Goal: Transaction & Acquisition: Purchase product/service

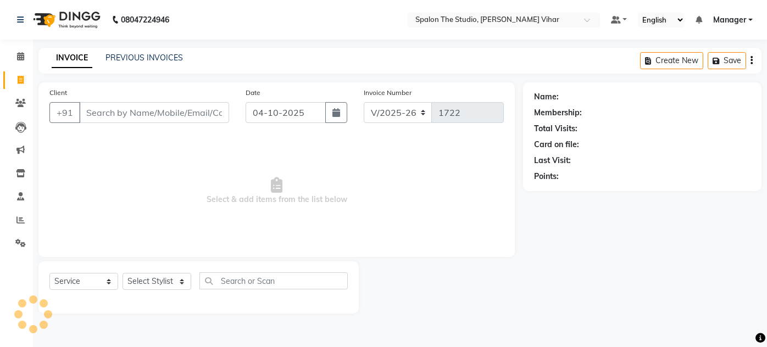
select select "903"
select select "service"
click at [528, 285] on div "Name: Membership: Total Visits: Card on file: Last Visit: Points:" at bounding box center [646, 197] width 247 height 231
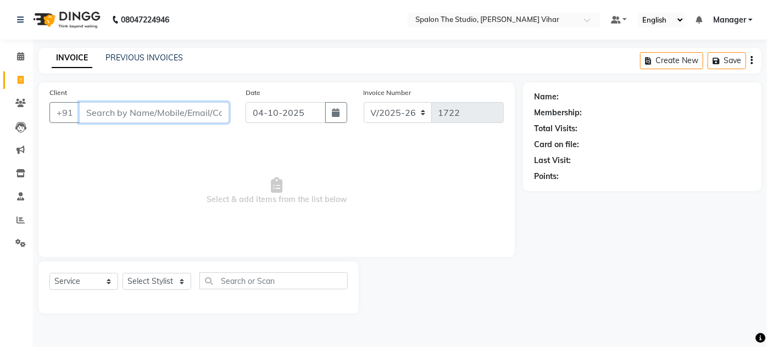
click at [133, 104] on input "Client" at bounding box center [154, 112] width 150 height 21
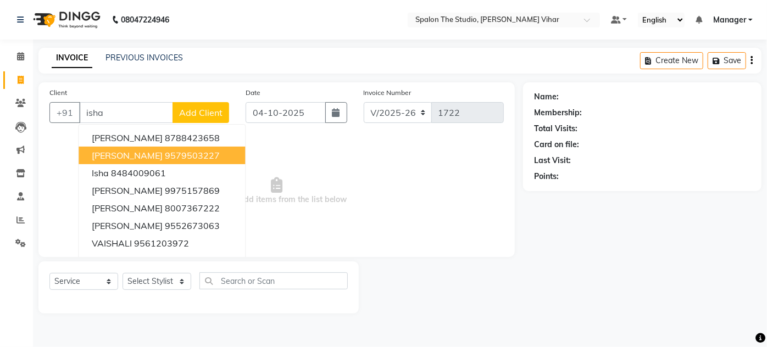
click at [50, 159] on span "Select & add items from the list below" at bounding box center [276, 191] width 454 height 110
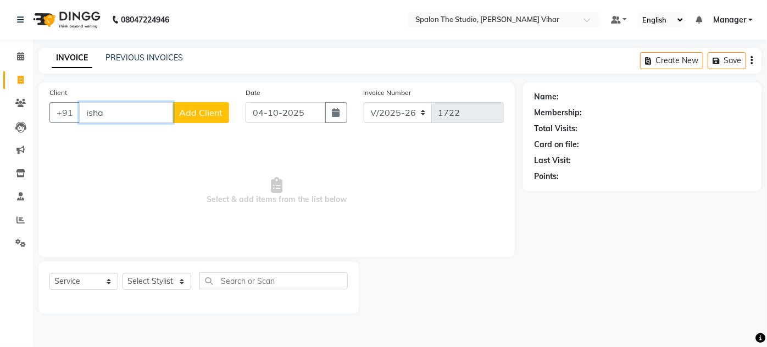
click at [128, 117] on input "isha" at bounding box center [126, 112] width 94 height 21
type input "i"
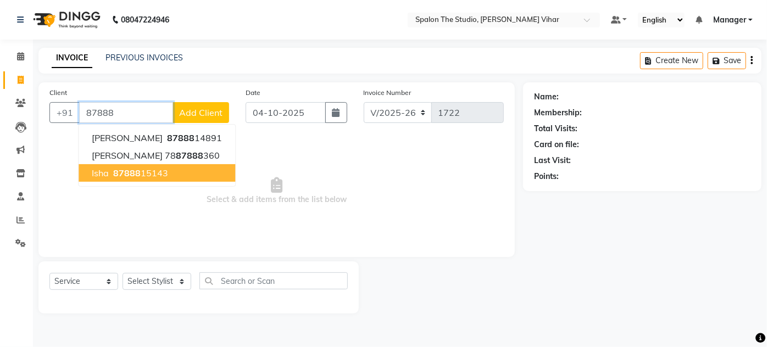
click at [129, 174] on span "87888" at bounding box center [126, 173] width 27 height 11
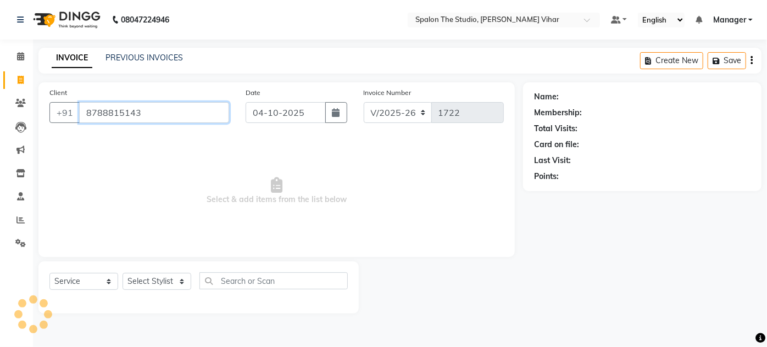
type input "8788815143"
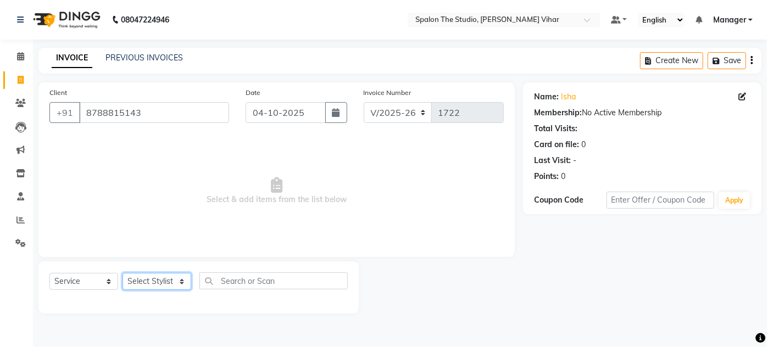
click at [151, 282] on select "Select Stylist Aarti farheen Gernal [PERSON_NAME] Manager navazish [PERSON_NAME…" at bounding box center [157, 281] width 69 height 17
select select "47767"
click at [123, 273] on select "Select Stylist Aarti farheen Gernal [PERSON_NAME] Manager navazish [PERSON_NAME…" at bounding box center [157, 281] width 69 height 17
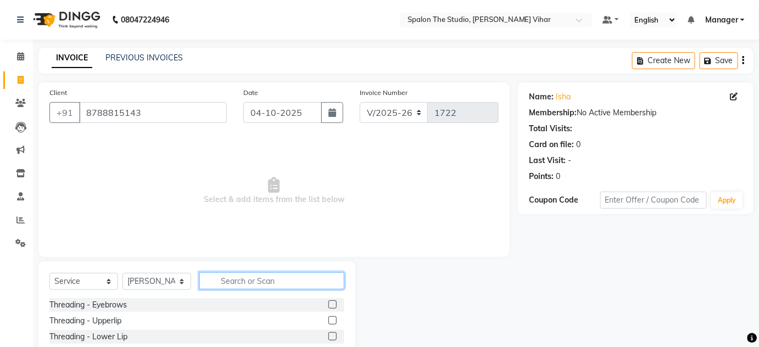
click at [250, 284] on input "text" at bounding box center [271, 281] width 145 height 17
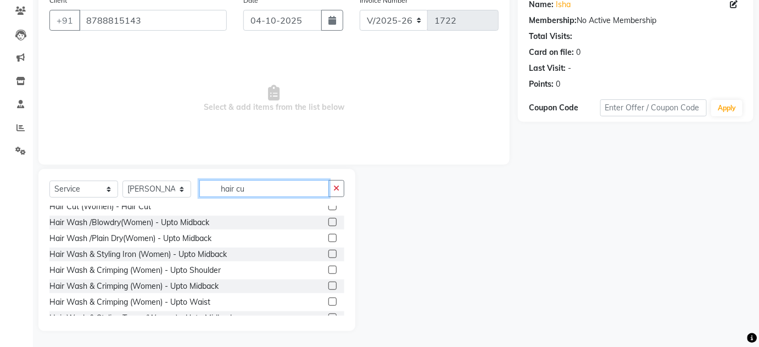
scroll to position [49, 0]
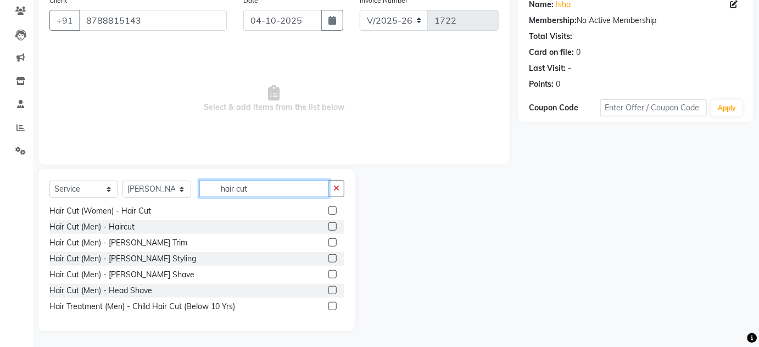
type input "hair cut"
click at [329, 225] on label at bounding box center [333, 227] width 8 height 8
click at [329, 225] on input "checkbox" at bounding box center [332, 227] width 7 height 7
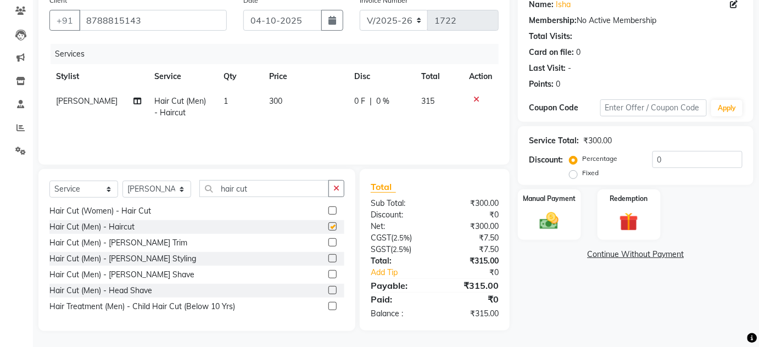
checkbox input "false"
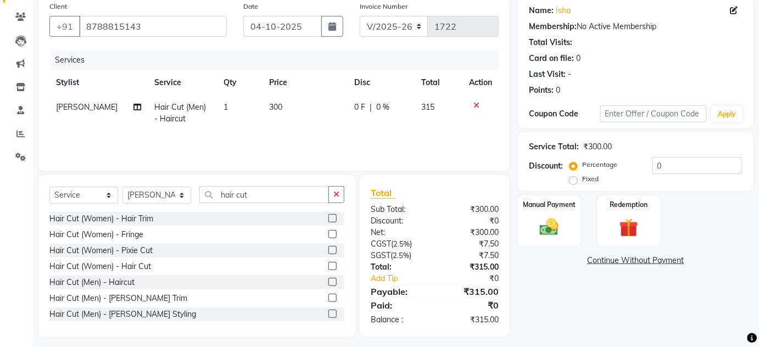
scroll to position [92, 0]
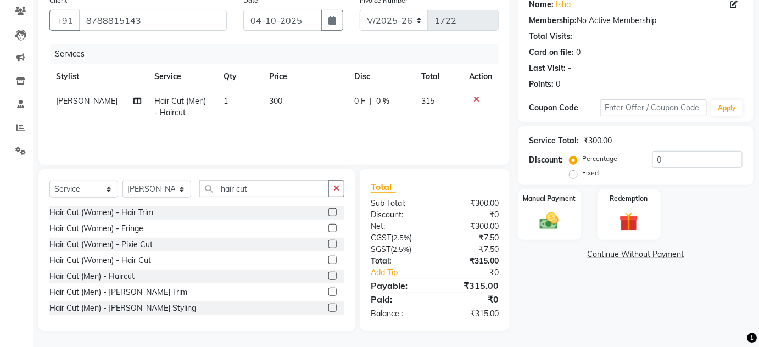
click at [280, 96] on td "300" at bounding box center [305, 107] width 85 height 36
select select "47767"
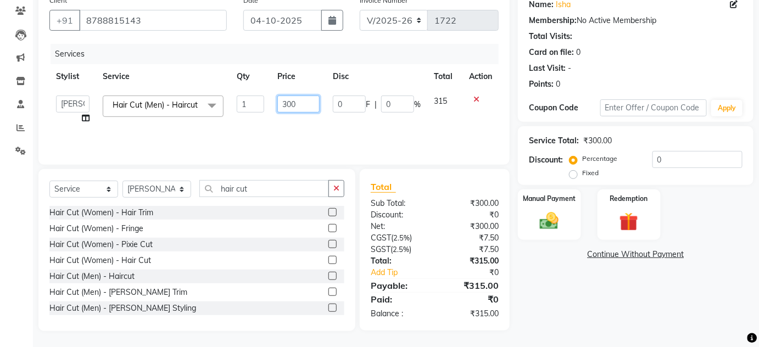
click at [314, 98] on input "300" at bounding box center [299, 104] width 42 height 17
type input "336"
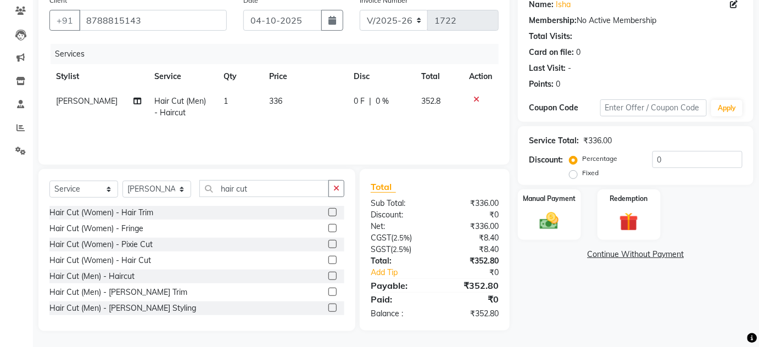
click at [328, 127] on div "Services Stylist Service Qty Price Disc Total Action SHARIF Hair Cut (Men) - Ha…" at bounding box center [274, 99] width 450 height 110
click at [283, 99] on td "336" at bounding box center [305, 107] width 85 height 36
select select "47767"
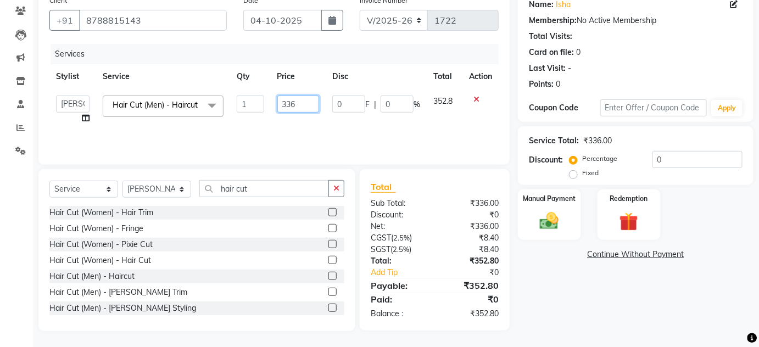
click at [298, 105] on input "336" at bounding box center [299, 104] width 42 height 17
type input "337"
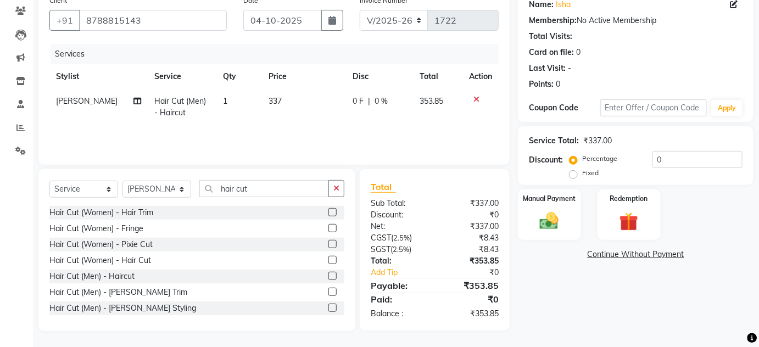
click at [319, 132] on div "Services Stylist Service Qty Price Disc Total Action SHARIF Hair Cut (Men) - Ha…" at bounding box center [274, 99] width 450 height 110
click at [292, 102] on td "337" at bounding box center [304, 107] width 84 height 36
select select "47767"
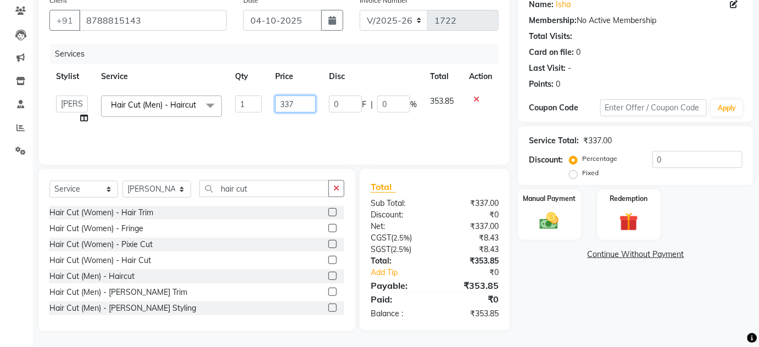
click at [296, 101] on input "337" at bounding box center [295, 104] width 41 height 17
type input "338"
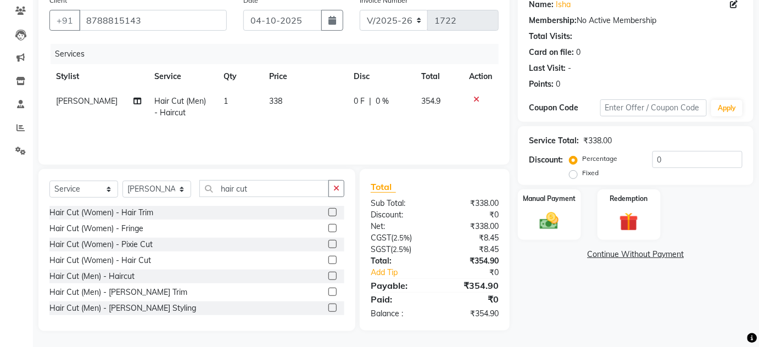
click at [306, 135] on div "Services Stylist Service Qty Price Disc Total Action SHARIF Hair Cut (Men) - Ha…" at bounding box center [274, 99] width 450 height 110
click at [281, 99] on td "338" at bounding box center [305, 107] width 85 height 36
select select "47767"
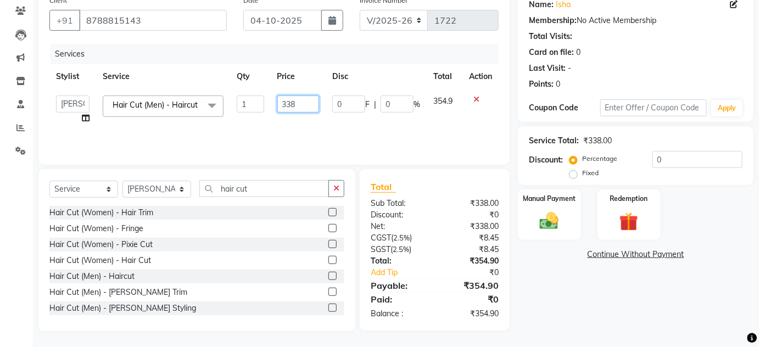
click at [295, 101] on input "338" at bounding box center [299, 104] width 42 height 17
type input "337"
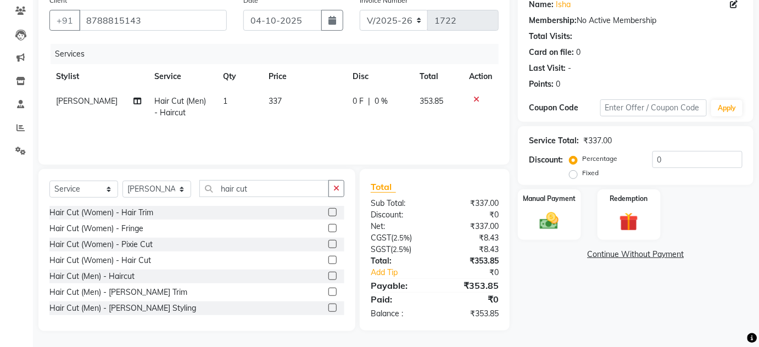
click at [309, 120] on td "337" at bounding box center [304, 107] width 84 height 36
select select "47767"
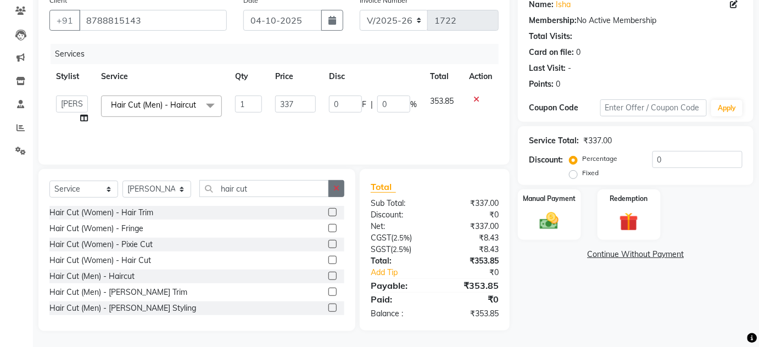
click at [335, 190] on icon "button" at bounding box center [337, 189] width 6 height 8
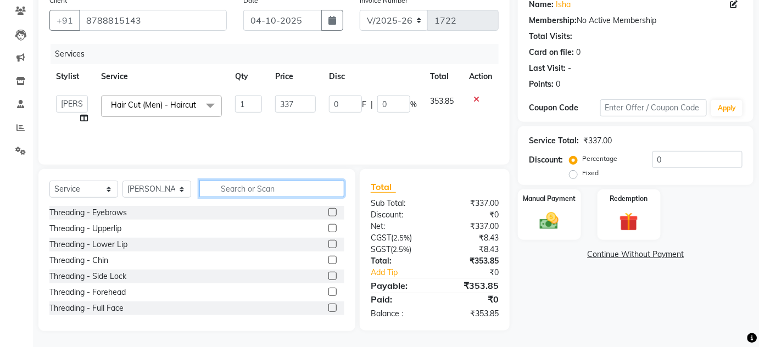
click at [293, 189] on input "text" at bounding box center [271, 188] width 145 height 17
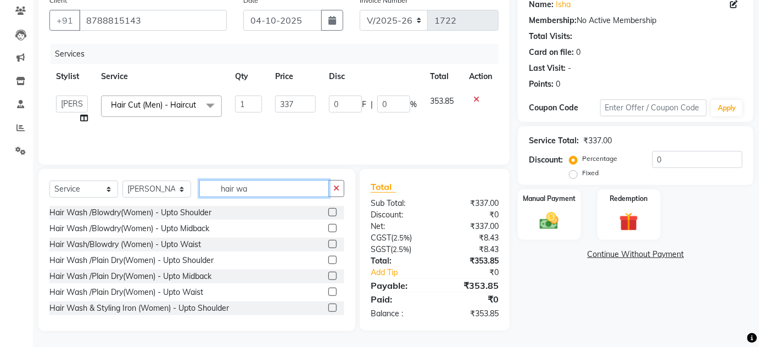
type input "hair wa"
click at [329, 212] on label at bounding box center [333, 212] width 8 height 8
click at [329, 212] on input "checkbox" at bounding box center [332, 212] width 7 height 7
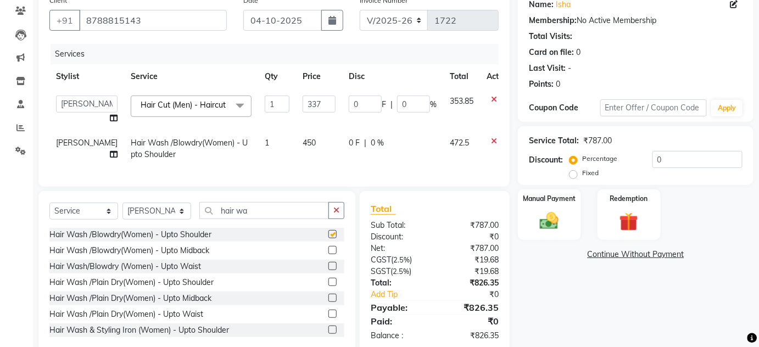
checkbox input "false"
click at [329, 254] on label at bounding box center [333, 250] width 8 height 8
click at [329, 254] on input "checkbox" at bounding box center [332, 250] width 7 height 7
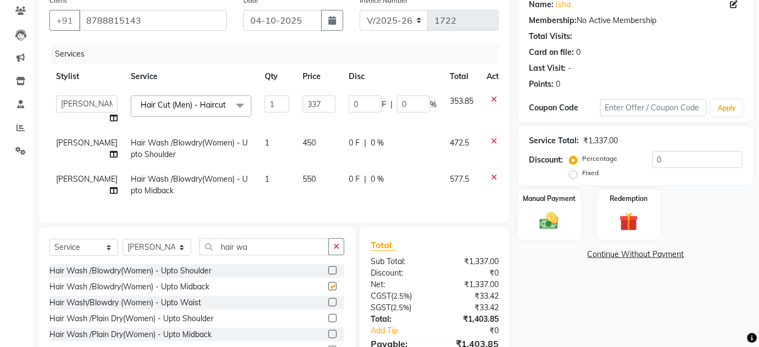
checkbox input "false"
click at [491, 145] on icon at bounding box center [494, 141] width 6 height 8
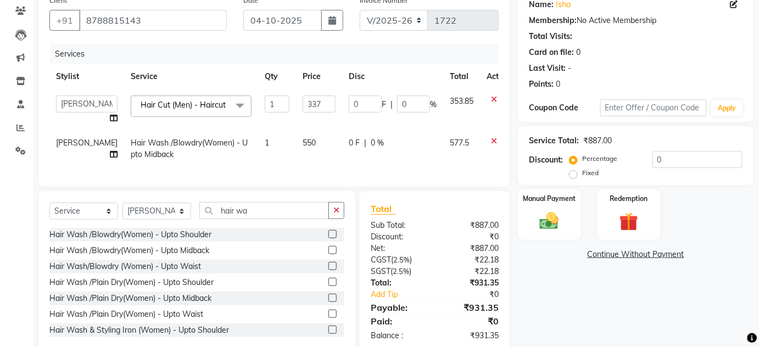
scroll to position [119, 0]
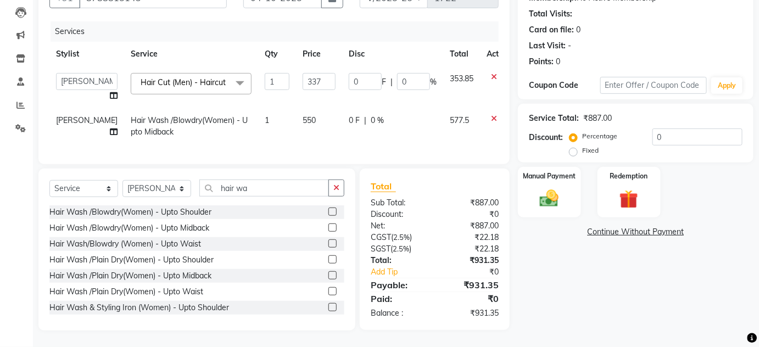
click at [296, 118] on td "550" at bounding box center [319, 126] width 46 height 36
select select "47767"
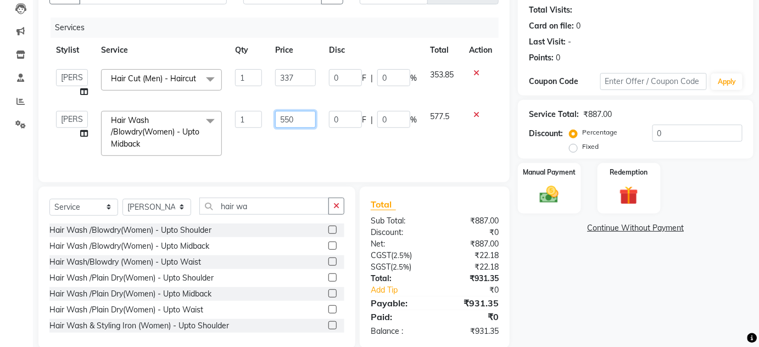
click at [300, 120] on input "550" at bounding box center [295, 119] width 41 height 17
type input "505"
click at [317, 149] on div "Services Stylist Service Qty Price Disc Total Action Aarti farheen Gernal [PERS…" at bounding box center [274, 95] width 450 height 154
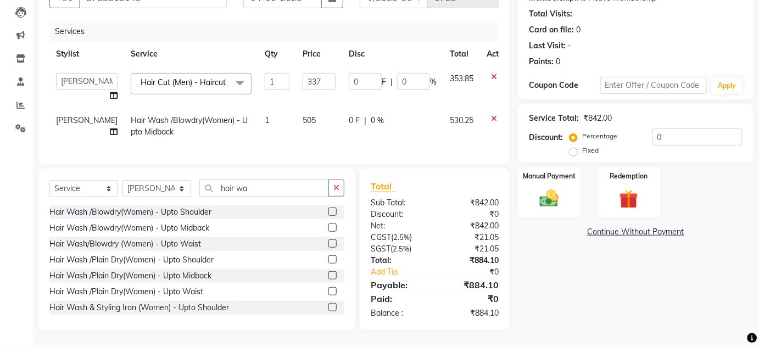
click at [296, 121] on td "505" at bounding box center [319, 126] width 46 height 36
select select "47767"
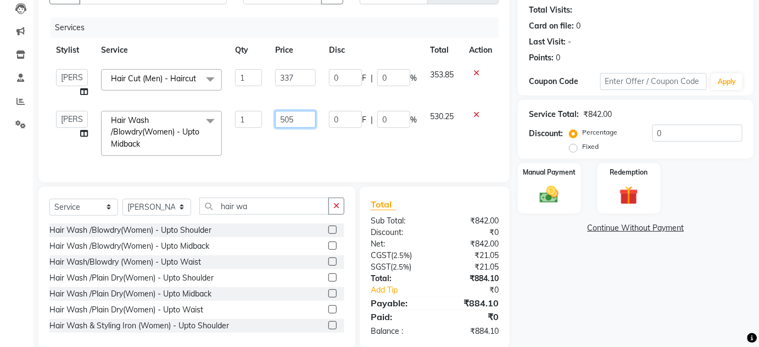
click at [299, 120] on input "505" at bounding box center [295, 119] width 41 height 17
type input "505"
click at [303, 168] on div "Client [PHONE_NUMBER] Date [DATE] Invoice Number V/2025 V/[PHONE_NUMBER] Servic…" at bounding box center [274, 73] width 472 height 219
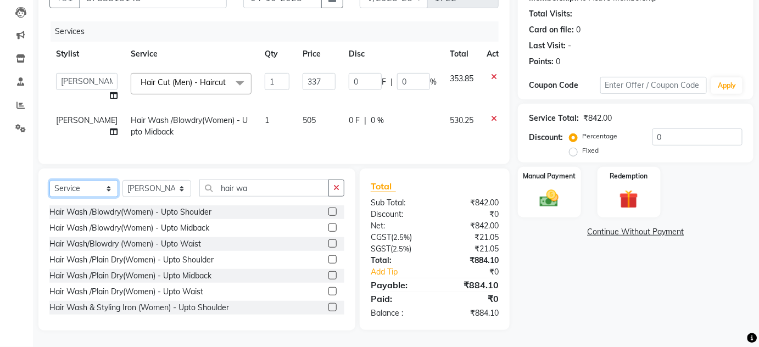
click at [109, 195] on select "Select Service Product Membership Package Voucher Prepaid Gift Card" at bounding box center [83, 188] width 69 height 17
select select "product"
click at [49, 188] on select "Select Service Product Membership Package Voucher Prepaid Gift Card" at bounding box center [83, 188] width 69 height 17
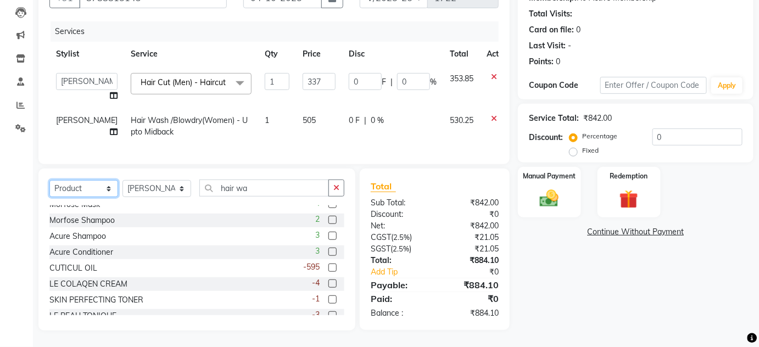
scroll to position [0, 0]
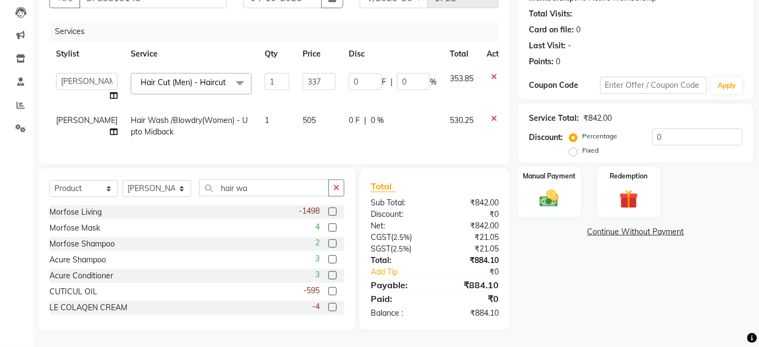
click at [329, 225] on label at bounding box center [333, 228] width 8 height 8
click at [329, 225] on input "checkbox" at bounding box center [332, 228] width 7 height 7
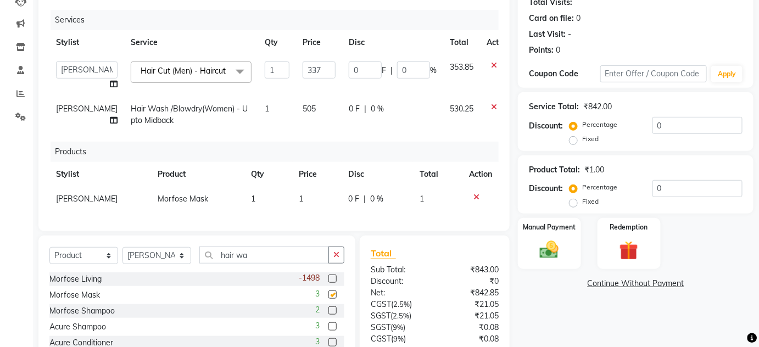
checkbox input "false"
click at [301, 200] on td "1" at bounding box center [317, 199] width 49 height 25
select select "47767"
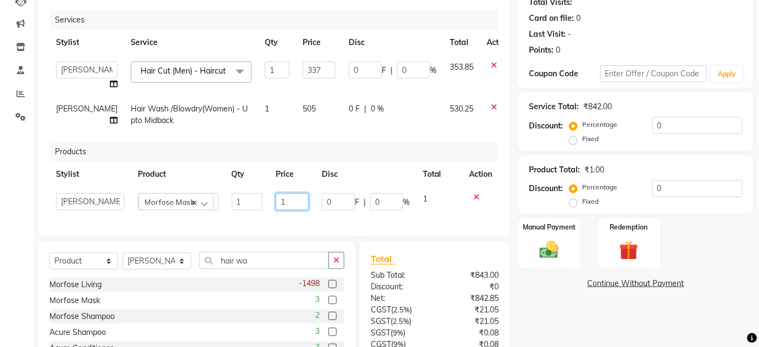
click at [294, 209] on input "1" at bounding box center [292, 201] width 33 height 17
type input "2400"
click at [434, 224] on div "Services Stylist Service Qty Price Disc Total Action Aarti farheen Gernal [PERS…" at bounding box center [274, 118] width 450 height 216
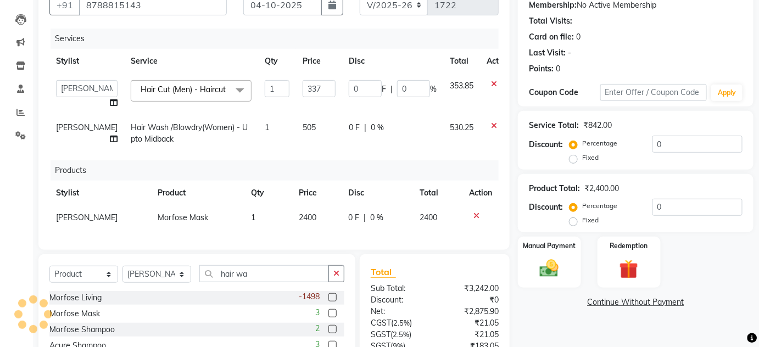
scroll to position [107, 0]
click at [305, 84] on input "337" at bounding box center [319, 89] width 33 height 17
type input "338"
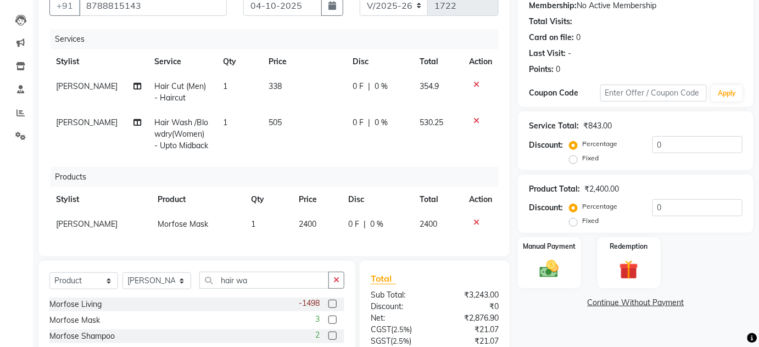
click at [404, 149] on td "0 F | 0 %" at bounding box center [380, 134] width 67 height 48
select select "47767"
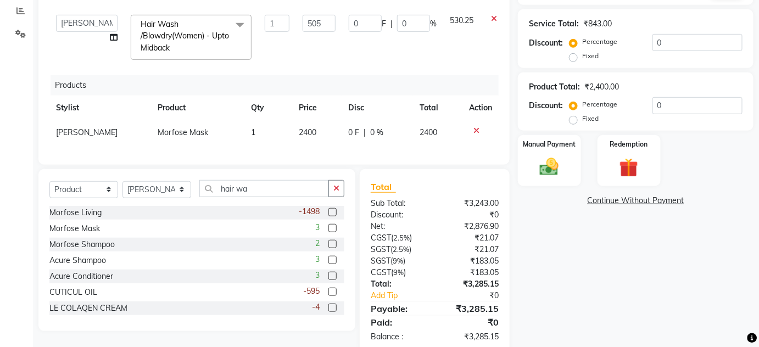
scroll to position [239, 0]
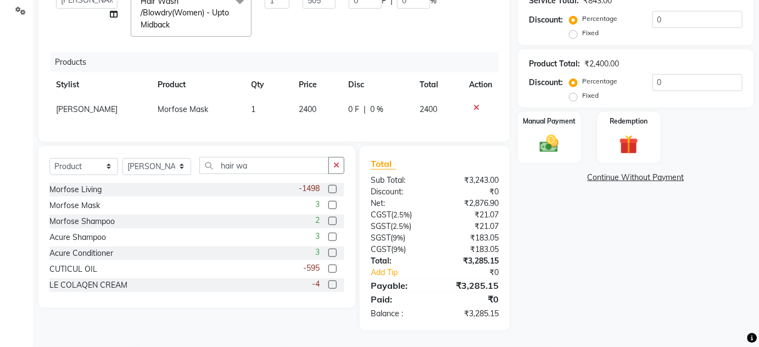
click at [560, 271] on div "Name: Isha Membership: No Active Membership Total Visits: Card on file: 0 Last …" at bounding box center [640, 90] width 244 height 481
click at [556, 133] on img at bounding box center [550, 144] width 32 height 23
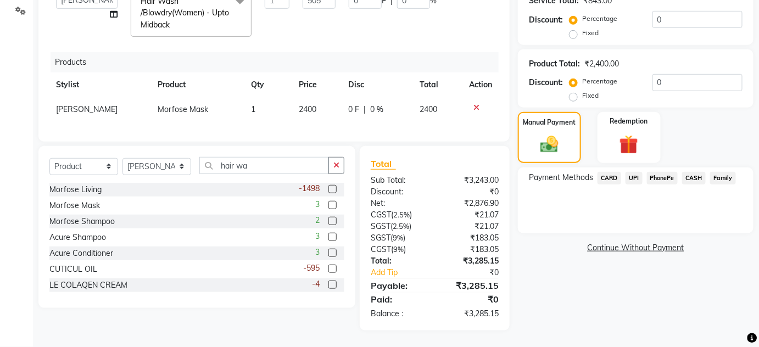
click at [724, 114] on div "Manual Payment Redemption" at bounding box center [636, 137] width 252 height 51
click at [635, 172] on span "UPI" at bounding box center [634, 178] width 17 height 13
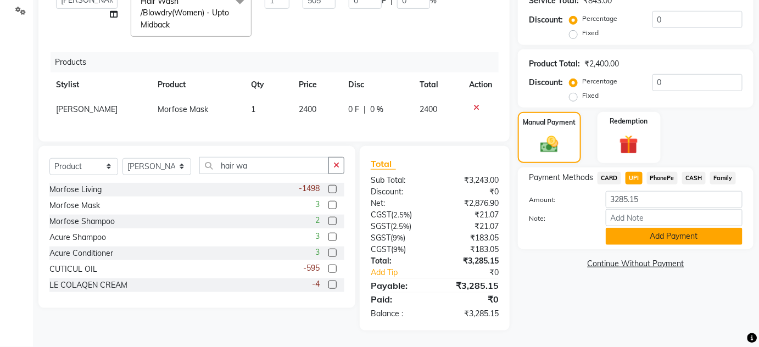
click at [671, 230] on button "Add Payment" at bounding box center [674, 236] width 137 height 17
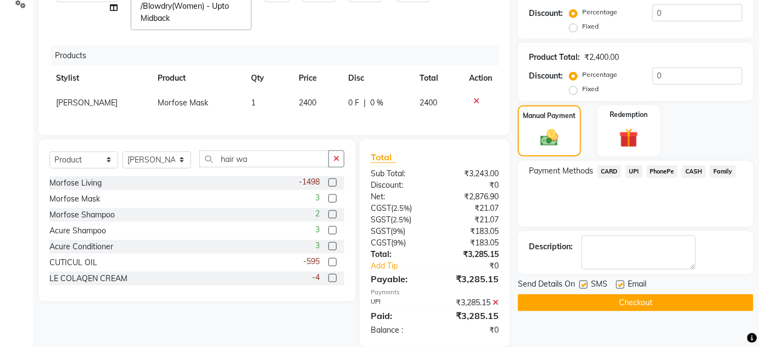
click at [573, 300] on button "Checkout" at bounding box center [636, 303] width 236 height 17
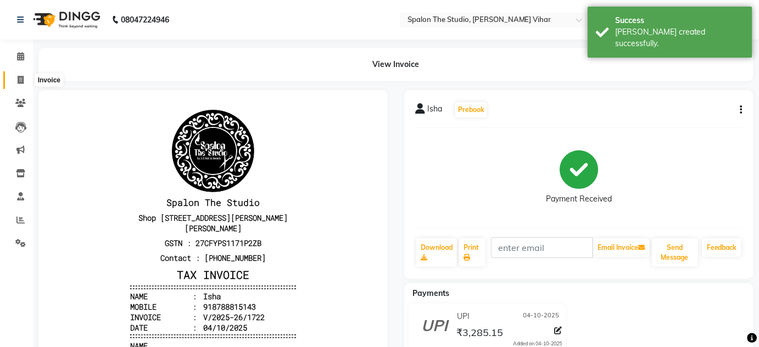
click at [19, 77] on icon at bounding box center [21, 80] width 6 height 8
select select "service"
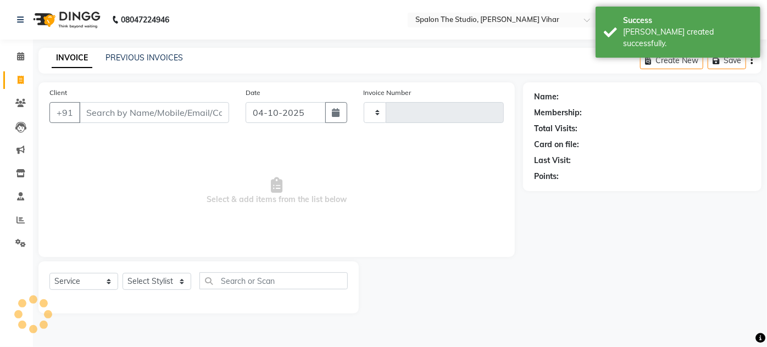
type input "1723"
select select "903"
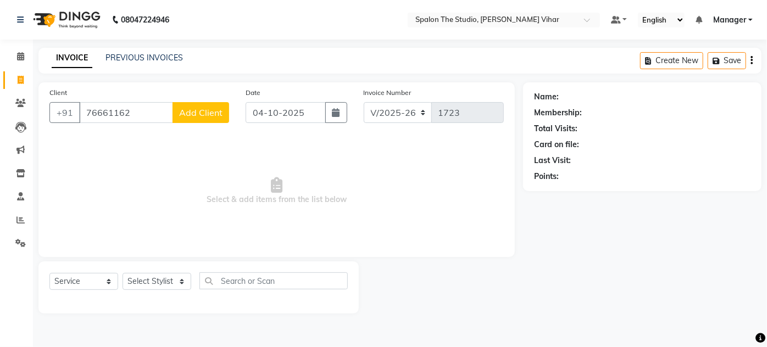
click at [556, 240] on div "Name: Membership: Total Visits: Card on file: Last Visit: Points:" at bounding box center [646, 197] width 247 height 231
click at [557, 313] on div "Name: Membership: Total Visits: Card on file: Last Visit: Points:" at bounding box center [646, 197] width 247 height 231
click at [148, 119] on input "76661162" at bounding box center [126, 112] width 94 height 21
type input "7666116202"
click at [198, 114] on span "Add Client" at bounding box center [200, 112] width 43 height 11
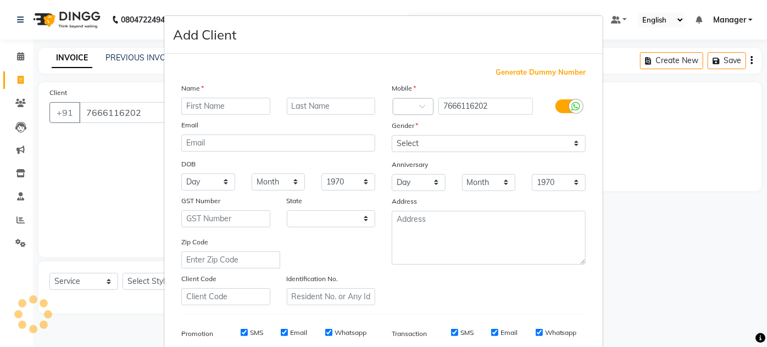
select select "22"
click at [184, 105] on input "[PERSON_NAME]" at bounding box center [225, 106] width 89 height 17
type input "[PERSON_NAME]"
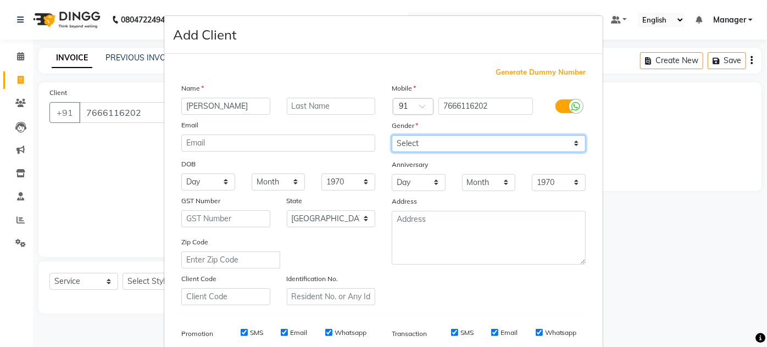
click at [494, 136] on select "Select [DEMOGRAPHIC_DATA] [DEMOGRAPHIC_DATA] Other Prefer Not To Say" at bounding box center [489, 143] width 194 height 17
select select "[DEMOGRAPHIC_DATA]"
click at [392, 135] on select "Select [DEMOGRAPHIC_DATA] [DEMOGRAPHIC_DATA] Other Prefer Not To Say" at bounding box center [489, 143] width 194 height 17
click at [668, 222] on ngb-modal-window "Add Client Generate Dummy Number Name [PERSON_NAME] Email DOB Day 01 02 03 04 0…" at bounding box center [383, 173] width 767 height 347
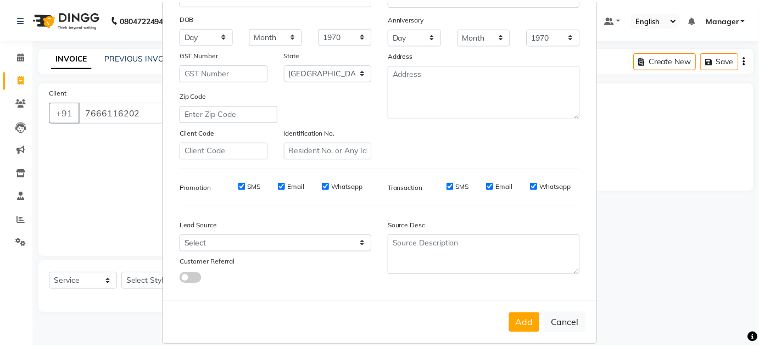
scroll to position [159, 0]
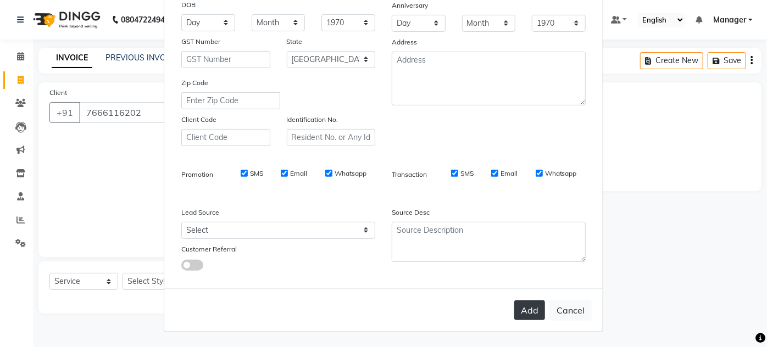
click at [528, 306] on button "Add" at bounding box center [529, 311] width 31 height 20
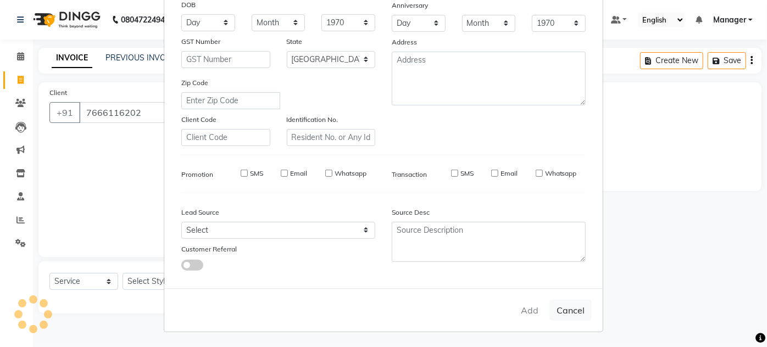
select select
select select "null"
select select
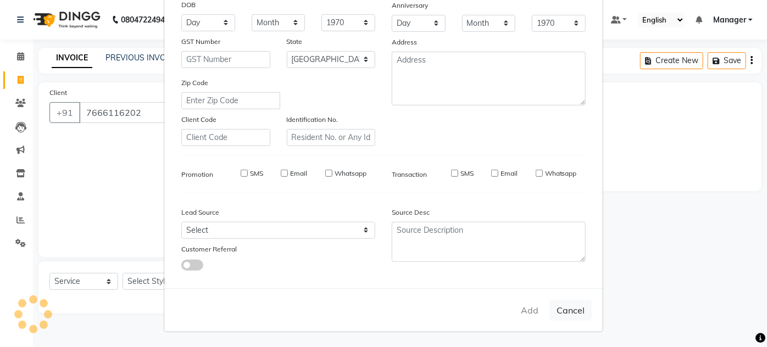
select select
checkbox input "false"
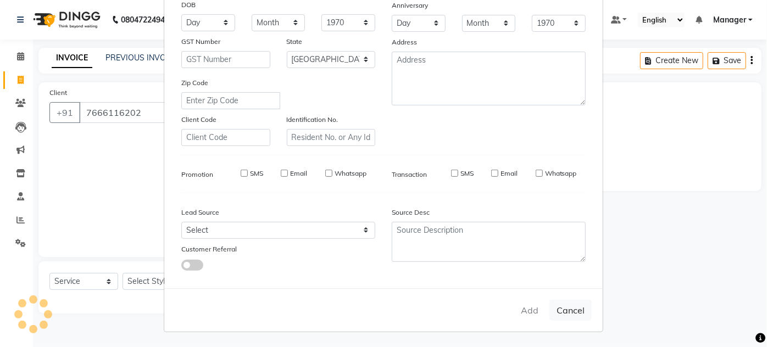
checkbox input "false"
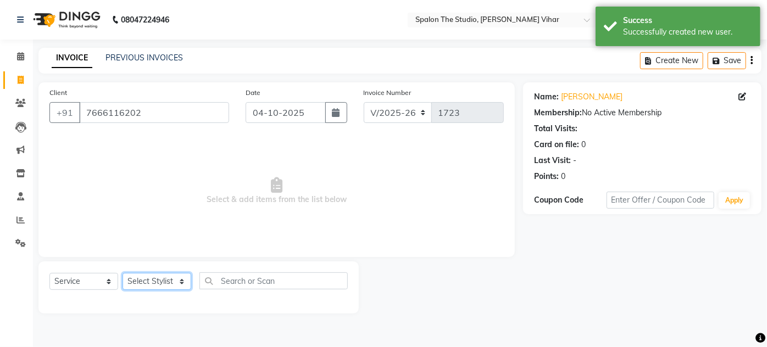
click at [179, 279] on select "Select Stylist Aarti farheen Gernal [PERSON_NAME] Manager navazish [PERSON_NAME…" at bounding box center [157, 281] width 69 height 17
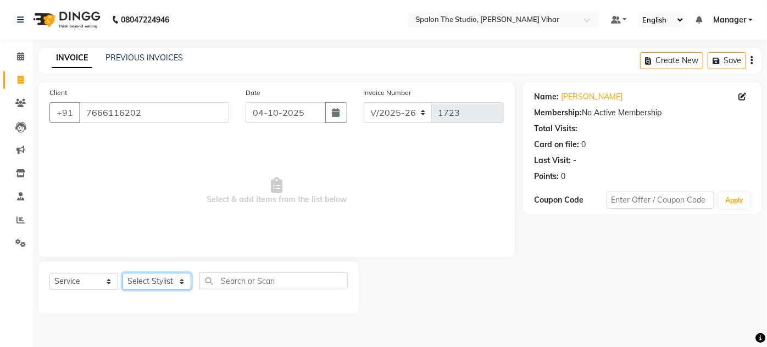
select select "63779"
click at [123, 273] on select "Select Stylist Aarti farheen Gernal [PERSON_NAME] Manager navazish [PERSON_NAME…" at bounding box center [157, 281] width 69 height 17
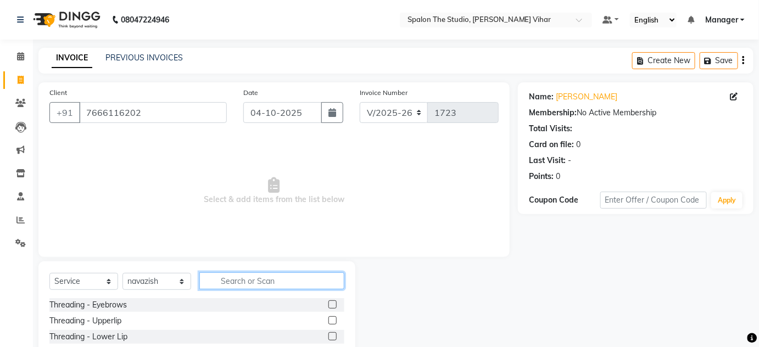
click at [250, 278] on input "text" at bounding box center [271, 281] width 145 height 17
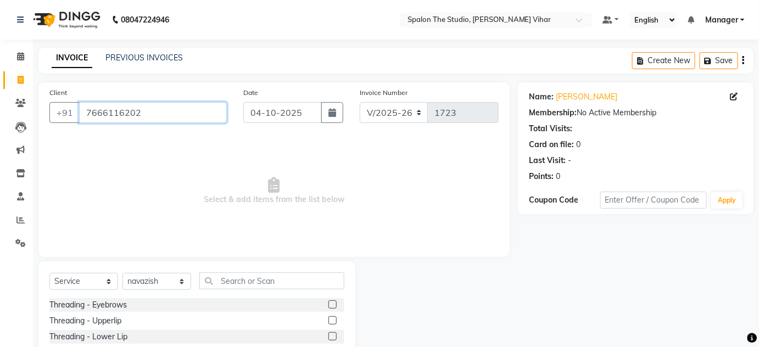
click at [207, 114] on input "7666116202" at bounding box center [153, 112] width 148 height 21
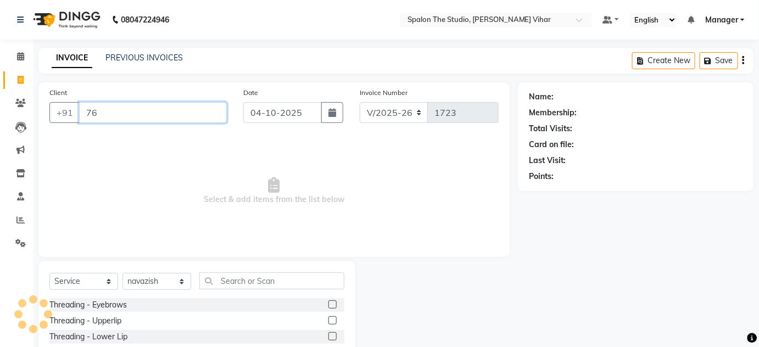
type input "7"
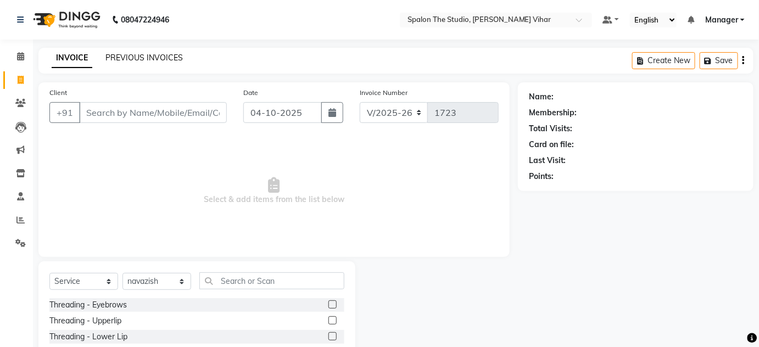
click at [147, 58] on link "PREVIOUS INVOICES" at bounding box center [144, 58] width 77 height 10
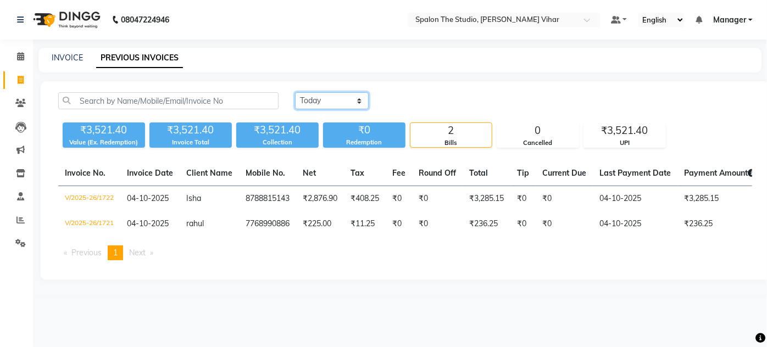
click at [347, 101] on select "[DATE] [DATE] Custom Range" at bounding box center [332, 100] width 74 height 17
select select "range"
click at [295, 92] on select "[DATE] [DATE] Custom Range" at bounding box center [332, 100] width 74 height 17
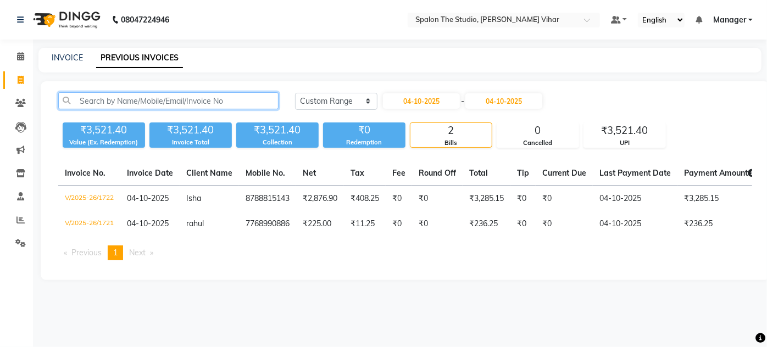
click at [249, 103] on input "text" at bounding box center [168, 100] width 220 height 17
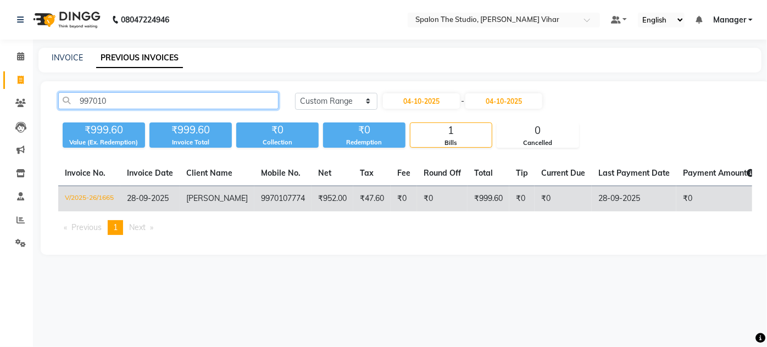
type input "997010"
click at [440, 203] on td "₹0" at bounding box center [442, 199] width 51 height 26
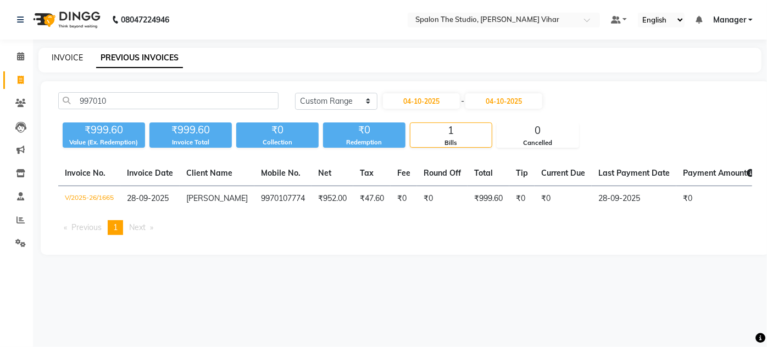
click at [77, 56] on link "INVOICE" at bounding box center [67, 58] width 31 height 10
select select "service"
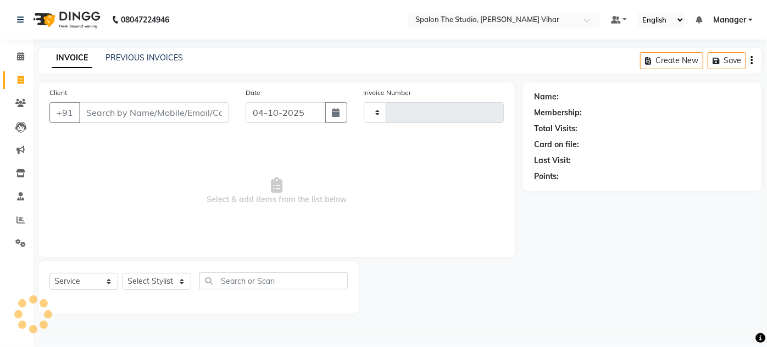
type input "1723"
select select "903"
click at [124, 58] on link "PREVIOUS INVOICES" at bounding box center [144, 58] width 77 height 10
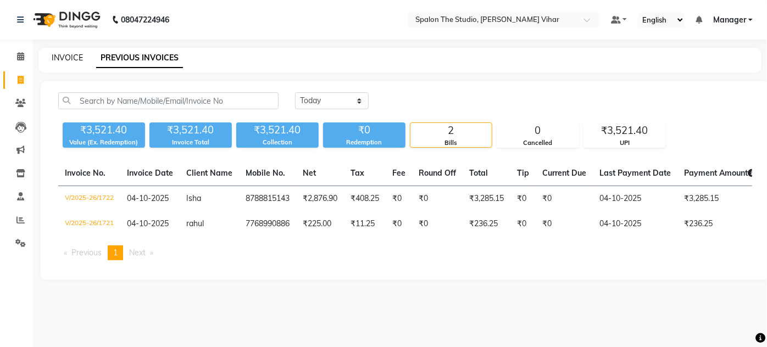
click at [67, 59] on link "INVOICE" at bounding box center [67, 58] width 31 height 10
select select "service"
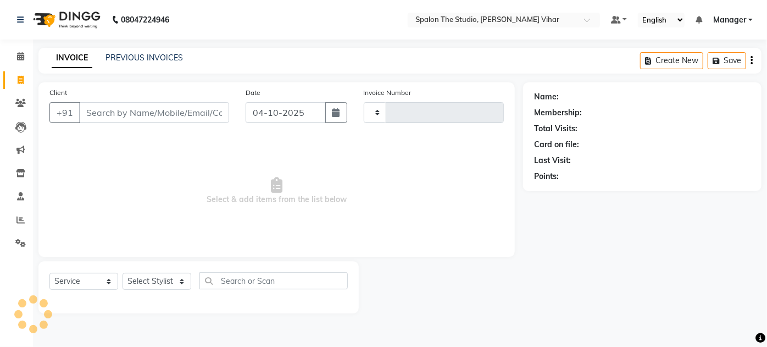
type input "1723"
select select "903"
click at [104, 105] on input "Client" at bounding box center [154, 112] width 150 height 21
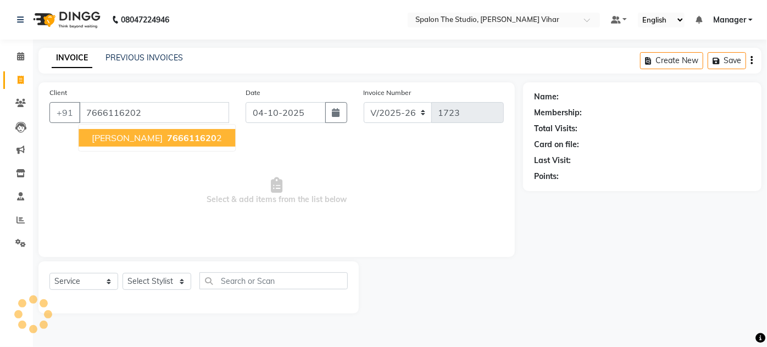
type input "7666116202"
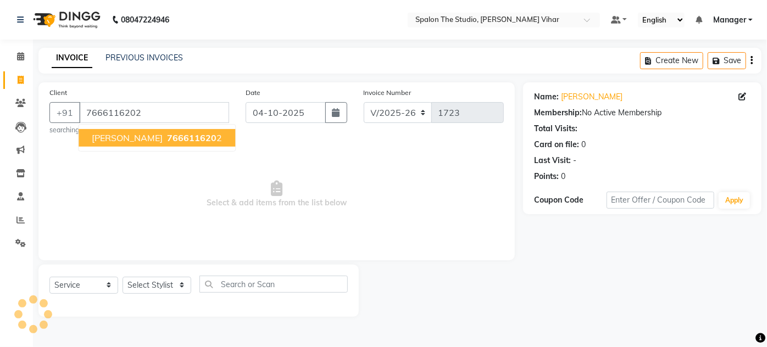
click at [167, 140] on span "766611620" at bounding box center [191, 137] width 49 height 11
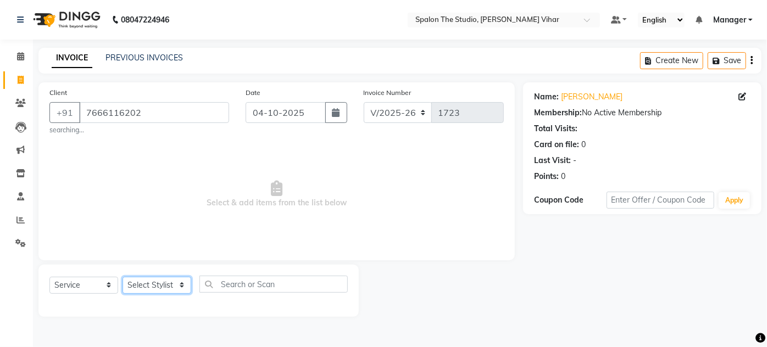
click at [175, 281] on select "Select Stylist Aarti farheen Gernal [PERSON_NAME] Manager navazish [PERSON_NAME…" at bounding box center [157, 285] width 69 height 17
select select "63779"
click at [123, 277] on select "Select Stylist Aarti farheen Gernal [PERSON_NAME] Manager navazish [PERSON_NAME…" at bounding box center [157, 285] width 69 height 17
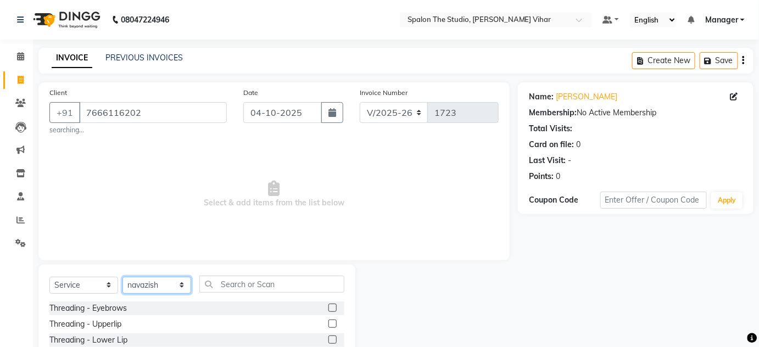
scroll to position [96, 0]
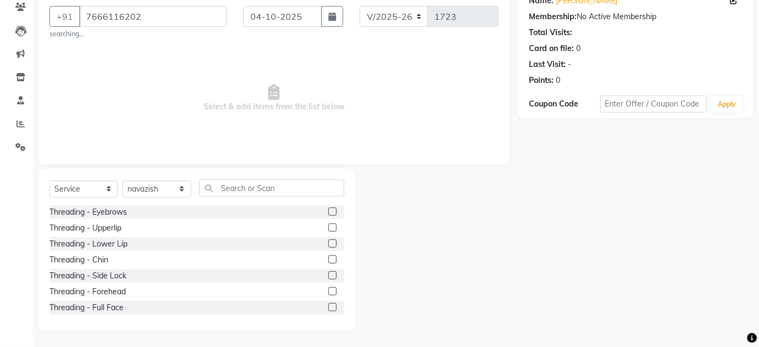
drag, startPoint x: 294, startPoint y: 177, endPoint x: 293, endPoint y: 184, distance: 7.2
click at [293, 184] on div "Select Service Product Membership Package Voucher Prepaid Gift Card Select Styl…" at bounding box center [196, 250] width 317 height 162
click at [293, 184] on input "text" at bounding box center [271, 188] width 145 height 17
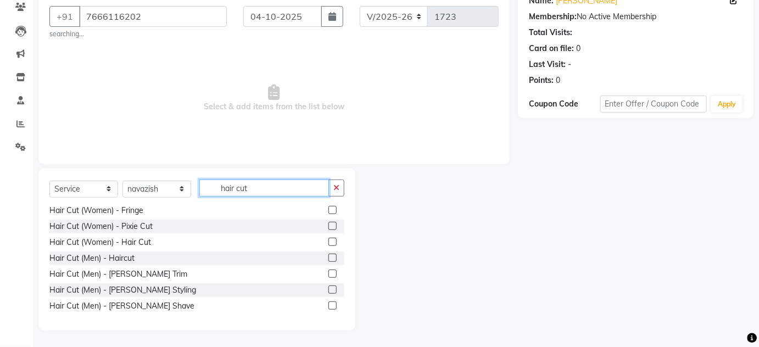
scroll to position [18, 0]
type input "hair cut"
click at [329, 257] on label at bounding box center [333, 258] width 8 height 8
click at [329, 257] on input "checkbox" at bounding box center [332, 258] width 7 height 7
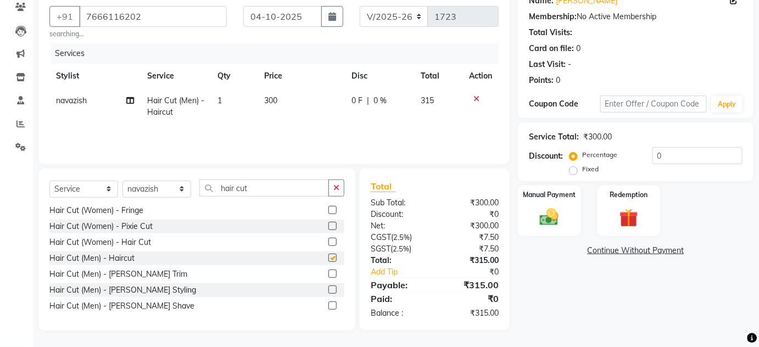
checkbox input "false"
click at [329, 274] on label at bounding box center [333, 274] width 8 height 8
click at [329, 274] on input "checkbox" at bounding box center [332, 274] width 7 height 7
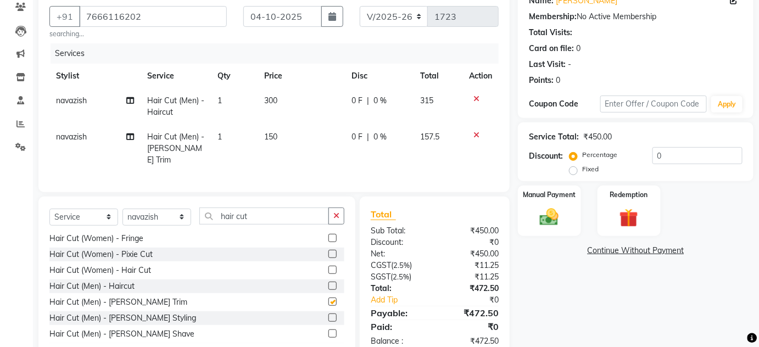
checkbox input "false"
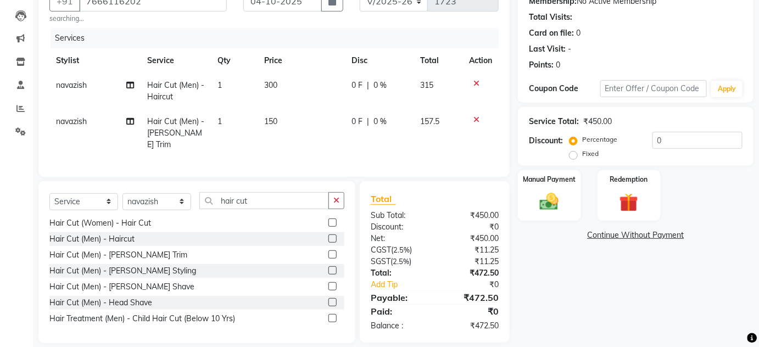
scroll to position [112, 0]
click at [264, 194] on input "hair cut" at bounding box center [264, 200] width 130 height 17
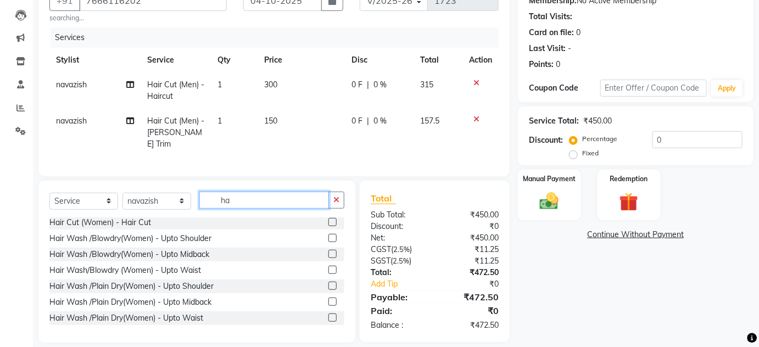
type input "h"
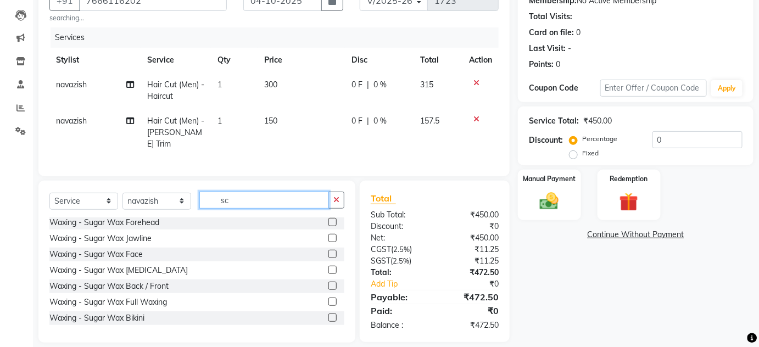
scroll to position [0, 0]
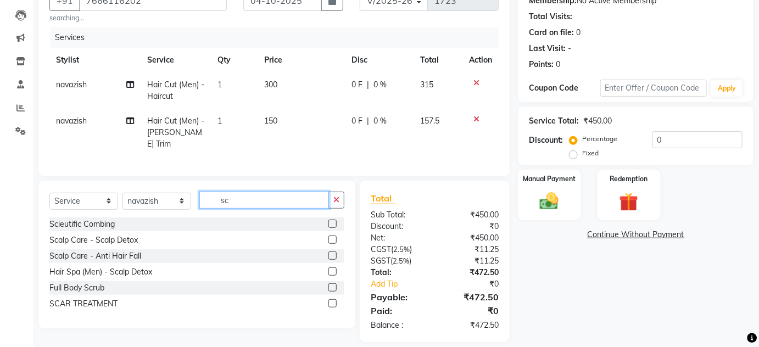
type input "sc"
click at [336, 284] on label at bounding box center [333, 288] width 8 height 8
click at [336, 285] on input "checkbox" at bounding box center [332, 288] width 7 height 7
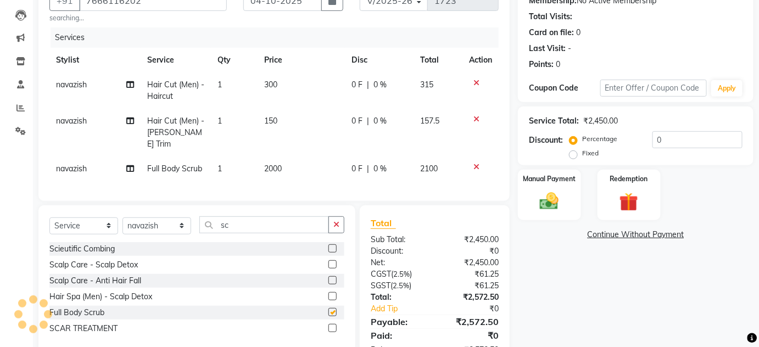
checkbox input "false"
click at [280, 164] on span "2000" at bounding box center [273, 169] width 18 height 10
select select "63779"
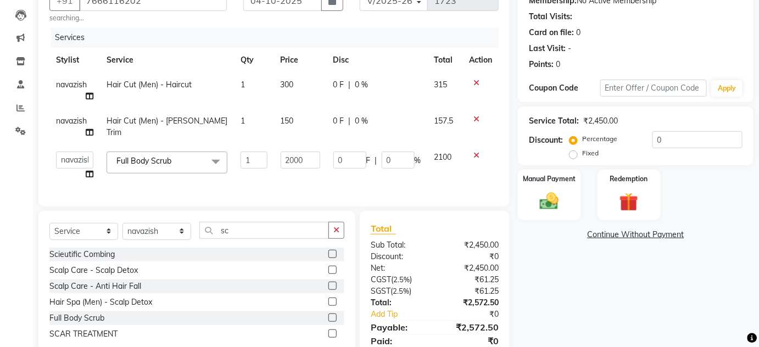
click at [295, 88] on td "300" at bounding box center [300, 91] width 53 height 36
select select "63779"
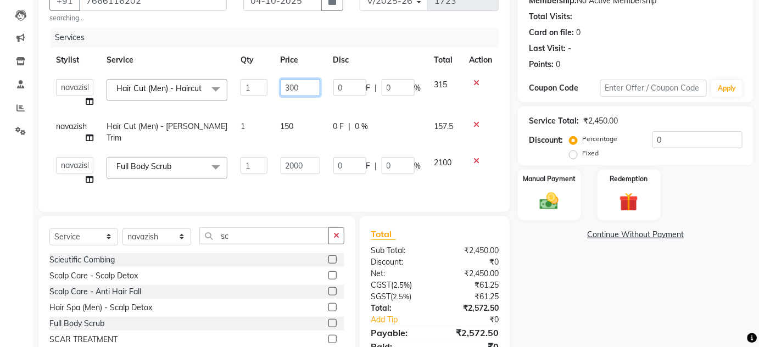
click at [314, 92] on input "300" at bounding box center [301, 87] width 40 height 17
type input "3"
type input "316"
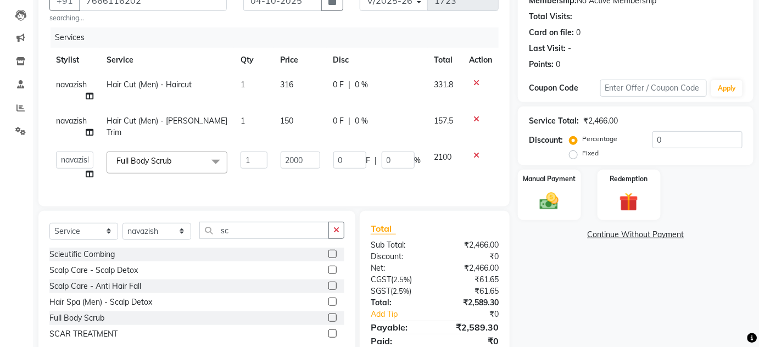
click at [297, 129] on td "150" at bounding box center [300, 127] width 53 height 36
select select "63779"
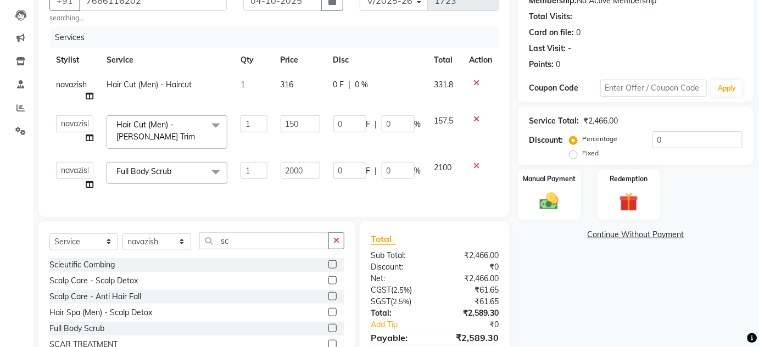
click at [296, 80] on td "316" at bounding box center [300, 91] width 53 height 36
select select "63779"
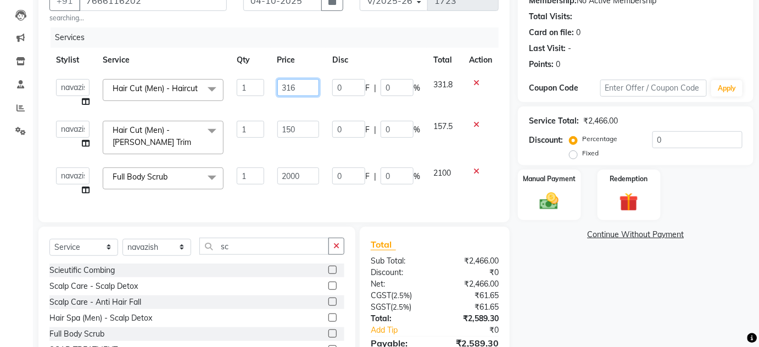
click at [300, 81] on input "316" at bounding box center [299, 87] width 42 height 17
type input "318"
click at [306, 137] on td "150" at bounding box center [299, 137] width 56 height 47
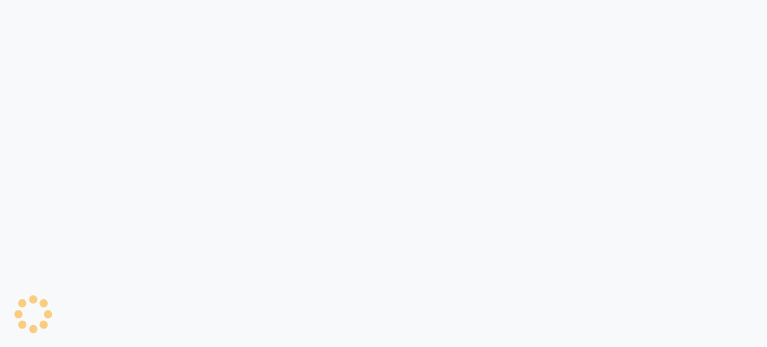
select select "service"
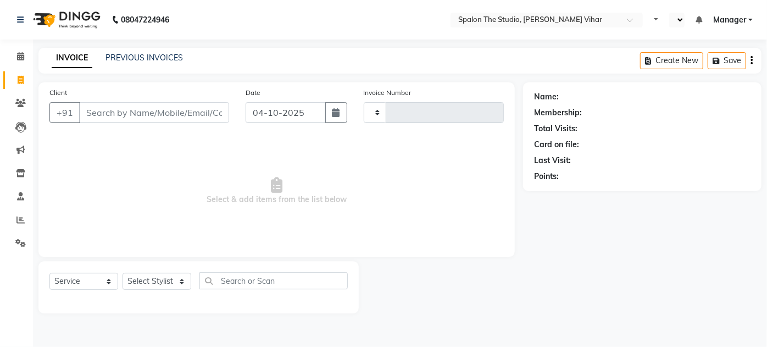
type input "1723"
select select "en"
select select "903"
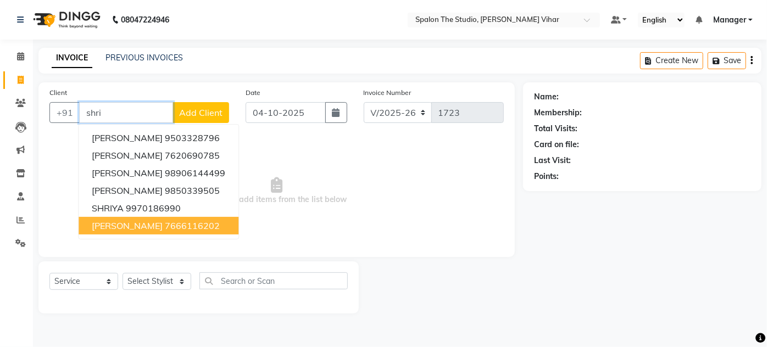
click at [176, 225] on ngb-highlight "7666116202" at bounding box center [192, 225] width 55 height 11
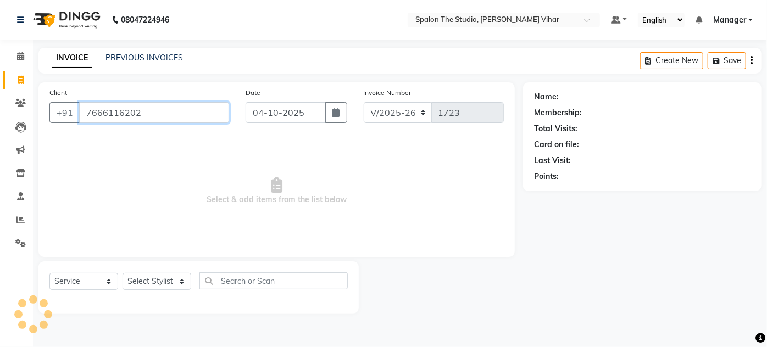
type input "7666116202"
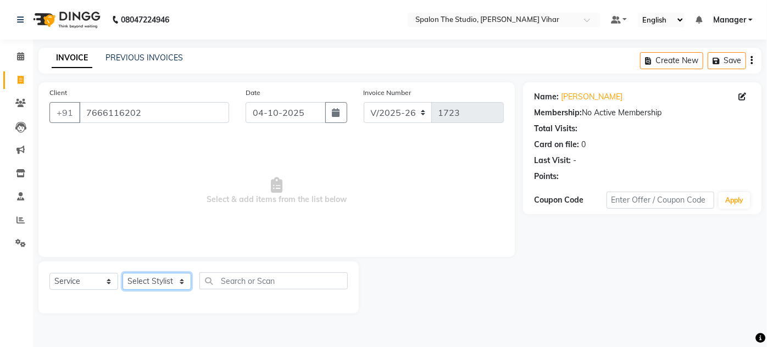
click at [169, 279] on select "Select Stylist Aarti farheen Gernal [PERSON_NAME] Manager navazish [PERSON_NAME…" at bounding box center [157, 281] width 69 height 17
select select "63779"
click at [123, 273] on select "Select Stylist Aarti farheen Gernal [PERSON_NAME] Manager navazish [PERSON_NAME…" at bounding box center [157, 281] width 69 height 17
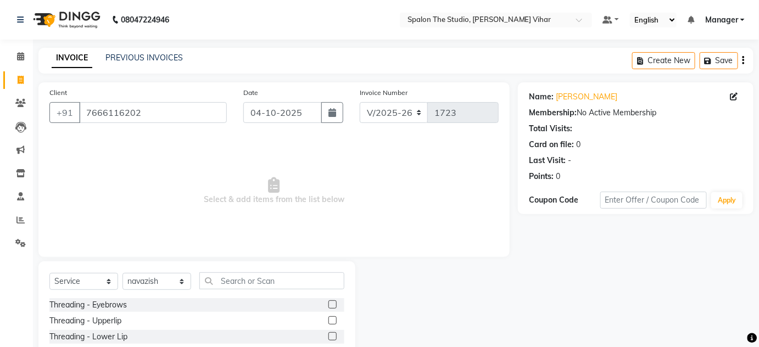
click at [225, 269] on div "Select Service Product Membership Package Voucher Prepaid Gift Card Select Styl…" at bounding box center [196, 343] width 317 height 162
click at [226, 276] on input "text" at bounding box center [271, 281] width 145 height 17
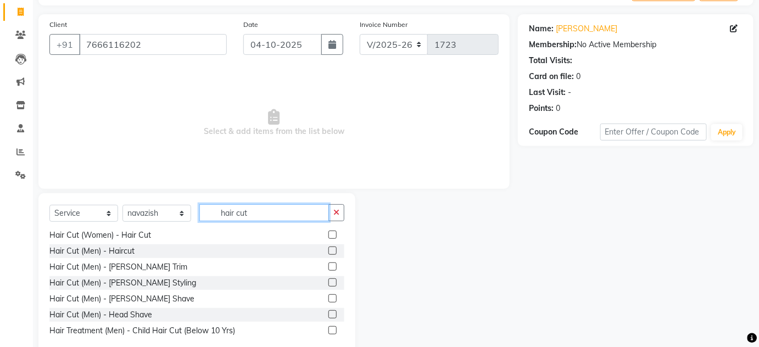
scroll to position [68, 0]
type input "hair cut"
click at [329, 269] on label at bounding box center [333, 267] width 8 height 8
click at [329, 269] on input "checkbox" at bounding box center [332, 267] width 7 height 7
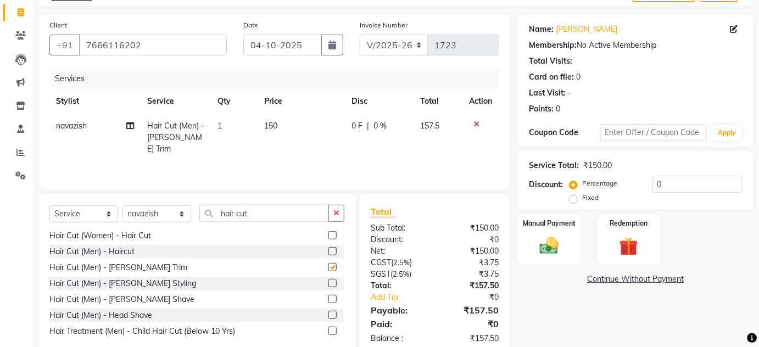
checkbox input "false"
click at [329, 252] on label at bounding box center [333, 251] width 8 height 8
click at [329, 252] on input "checkbox" at bounding box center [332, 251] width 7 height 7
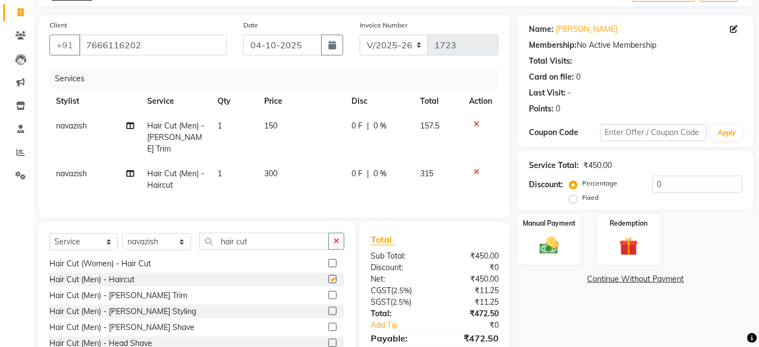
checkbox input "false"
click at [303, 239] on input "hair cut" at bounding box center [264, 241] width 130 height 17
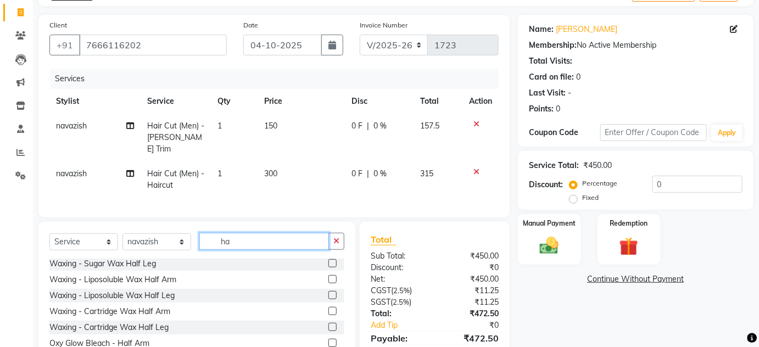
type input "h"
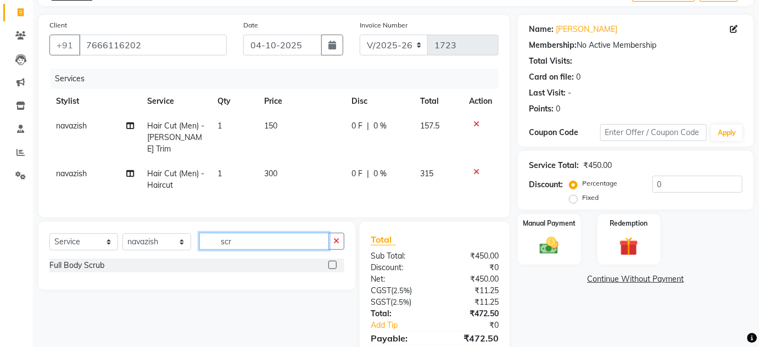
type input "scr"
click at [332, 262] on label at bounding box center [333, 265] width 8 height 8
click at [332, 262] on input "checkbox" at bounding box center [332, 265] width 7 height 7
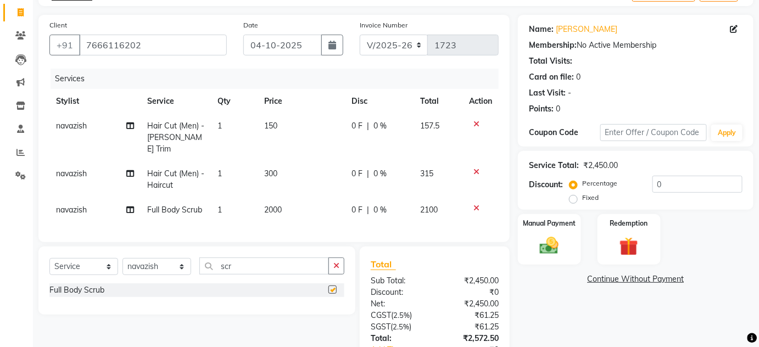
checkbox input "false"
click at [274, 124] on span "150" at bounding box center [270, 126] width 13 height 10
select select "63779"
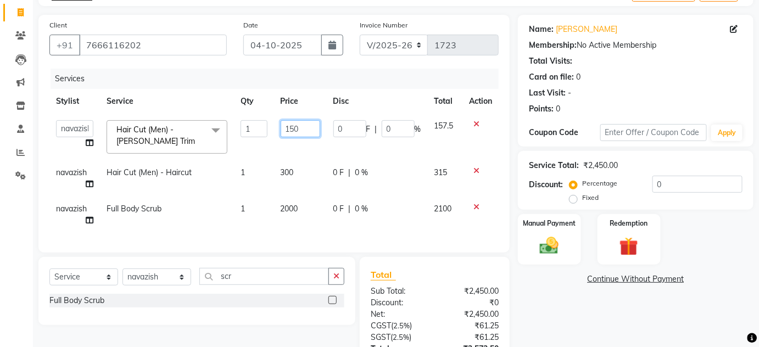
click at [303, 129] on input "150" at bounding box center [301, 128] width 40 height 17
type input "1"
type input "318"
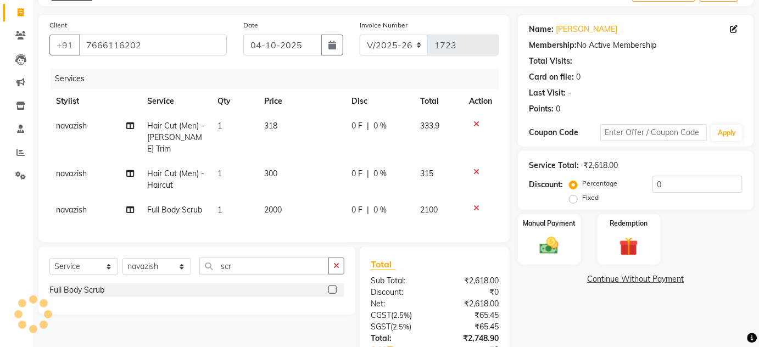
click at [295, 175] on td "300" at bounding box center [301, 180] width 87 height 36
select select "63779"
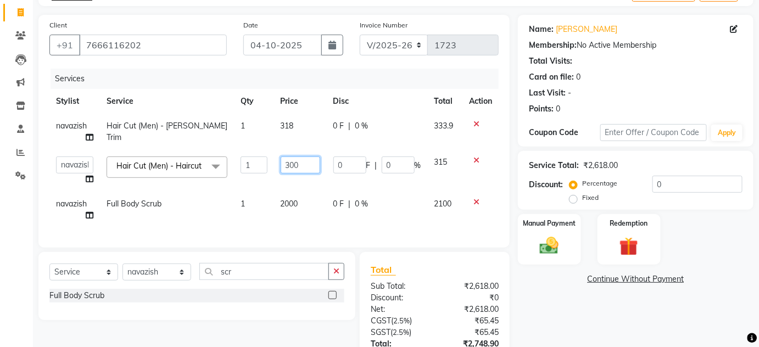
click at [310, 170] on input "300" at bounding box center [301, 165] width 40 height 17
type input "318"
click at [293, 210] on div "Services Stylist Service Qty Price Disc Total Action navazish Hair Cut (Men) - …" at bounding box center [274, 153] width 450 height 168
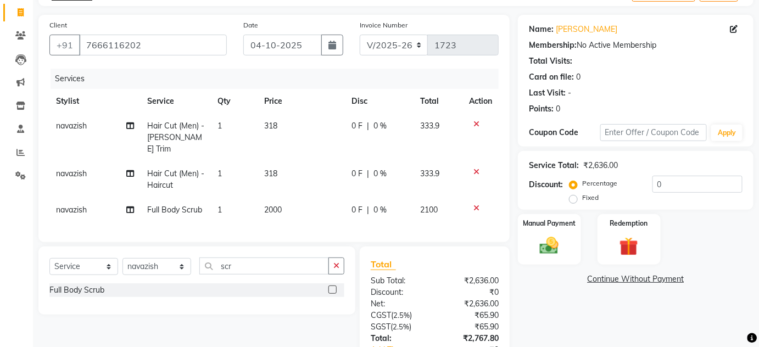
click at [297, 202] on td "2000" at bounding box center [301, 210] width 87 height 25
select select "63779"
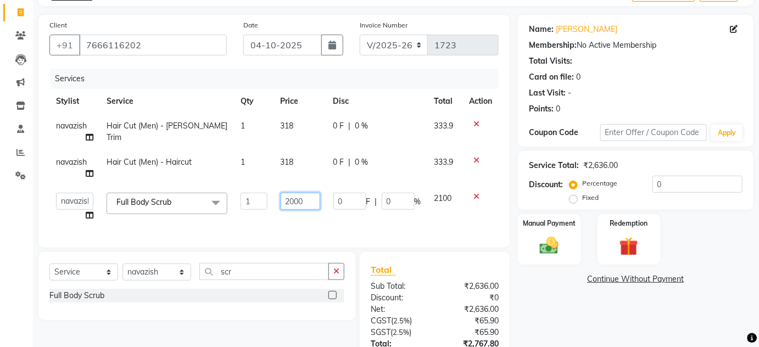
click at [305, 201] on input "2000" at bounding box center [301, 201] width 40 height 17
type input "2"
type input "318"
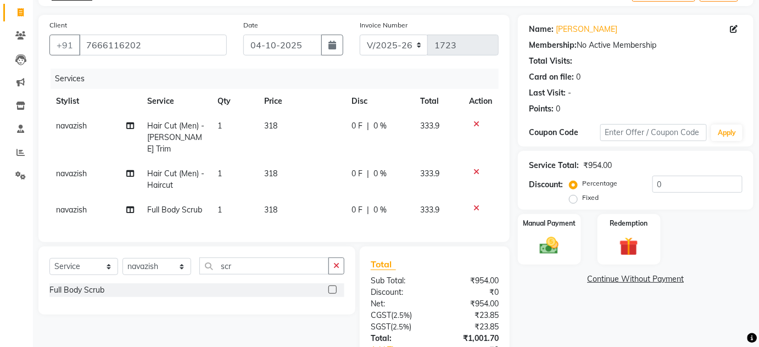
click at [339, 224] on div "Services Stylist Service Qty Price Disc Total Action navazish Hair Cut (Men) - …" at bounding box center [274, 150] width 450 height 163
click at [281, 124] on td "318" at bounding box center [301, 138] width 87 height 48
select select "63779"
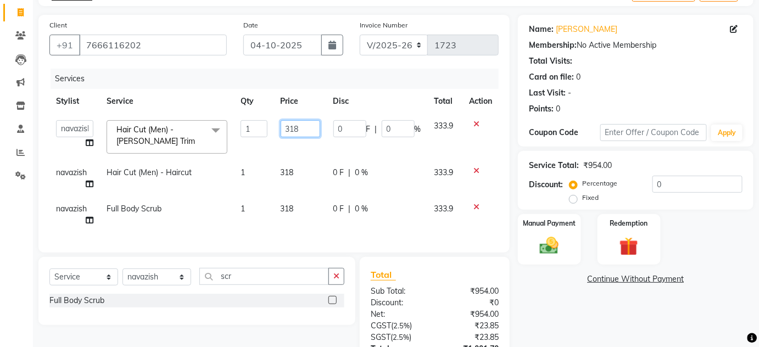
click at [312, 125] on input "318" at bounding box center [301, 128] width 40 height 17
type input "316"
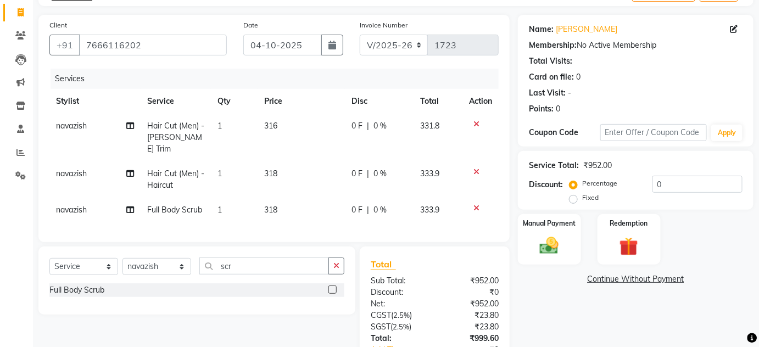
click at [523, 303] on div "Name: Shrinivas Membership: No Active Membership Total Visits: Card on file: 0 …" at bounding box center [640, 211] width 244 height 393
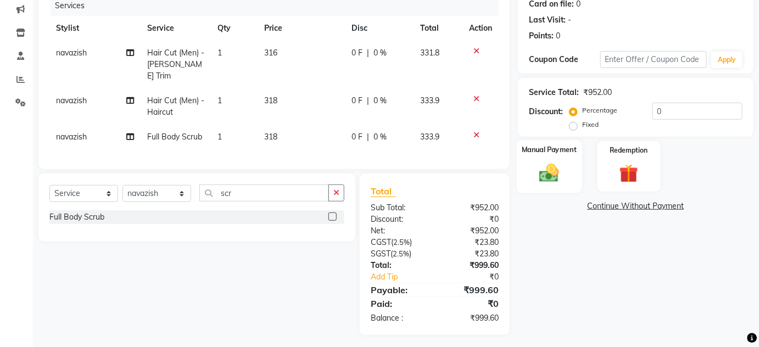
click at [559, 145] on label "Manual Payment" at bounding box center [549, 150] width 55 height 10
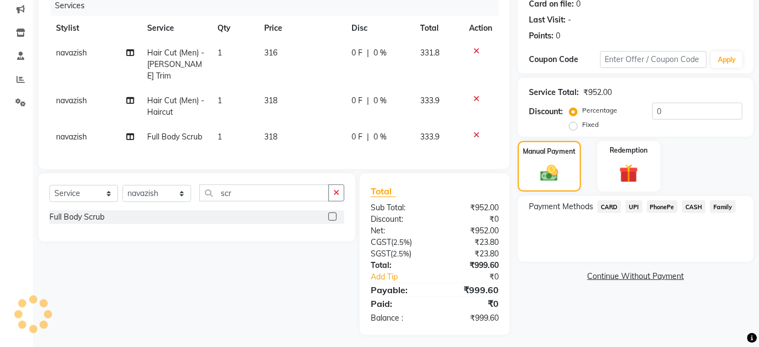
click at [638, 206] on span "UPI" at bounding box center [634, 207] width 17 height 13
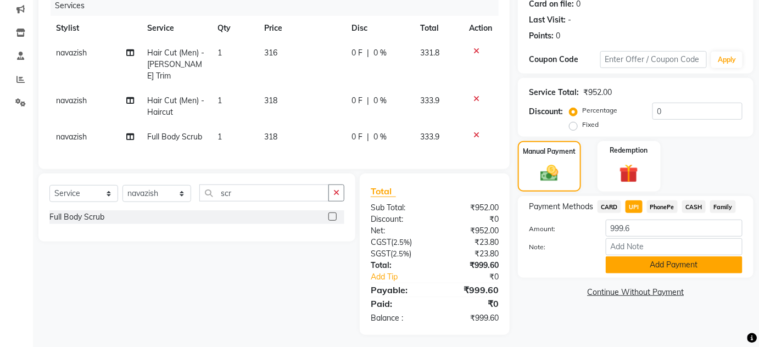
click at [630, 265] on button "Add Payment" at bounding box center [674, 265] width 137 height 17
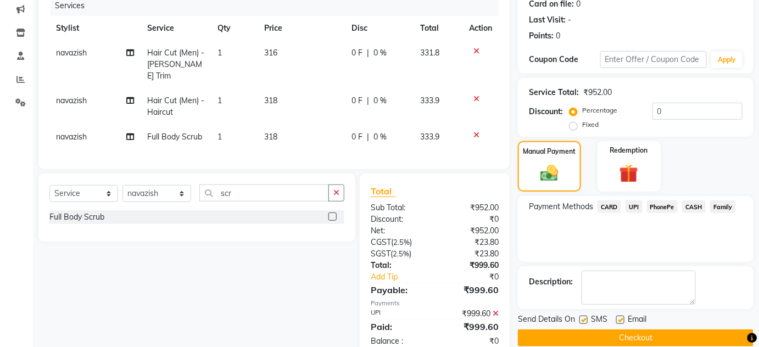
scroll to position [163, 0]
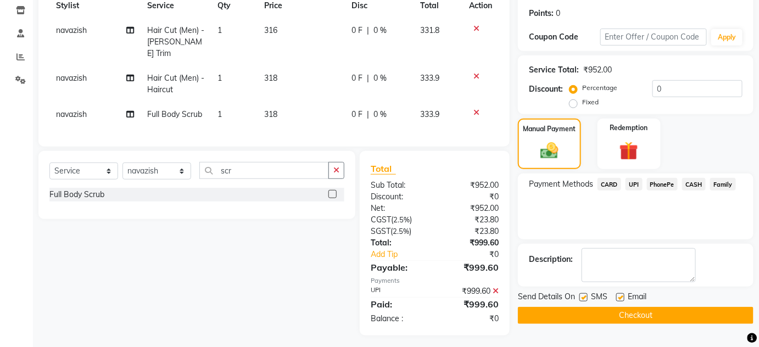
click at [612, 319] on button "Checkout" at bounding box center [636, 315] width 236 height 17
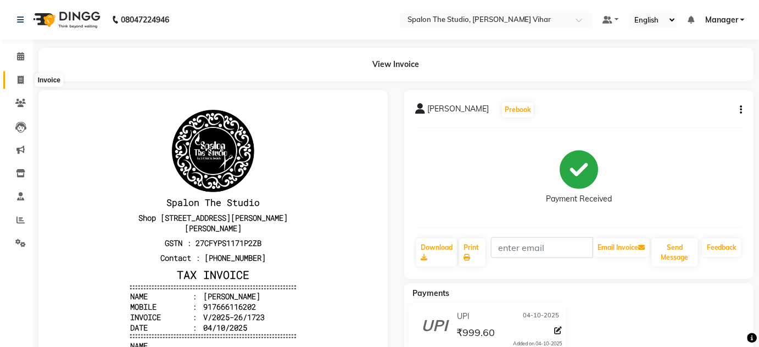
click at [16, 79] on span at bounding box center [20, 80] width 19 height 13
select select "service"
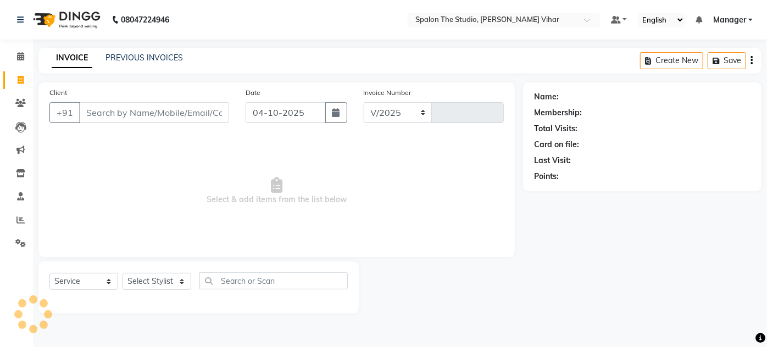
select select "903"
type input "1724"
